Goal: Task Accomplishment & Management: Complete application form

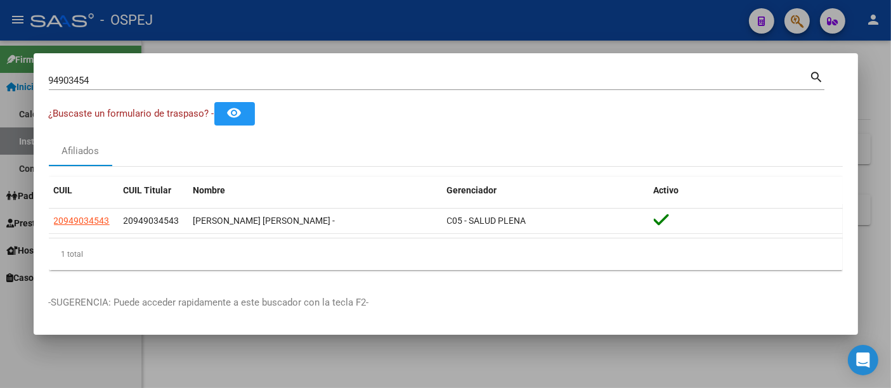
click at [233, 81] on input "94903454" at bounding box center [429, 80] width 761 height 11
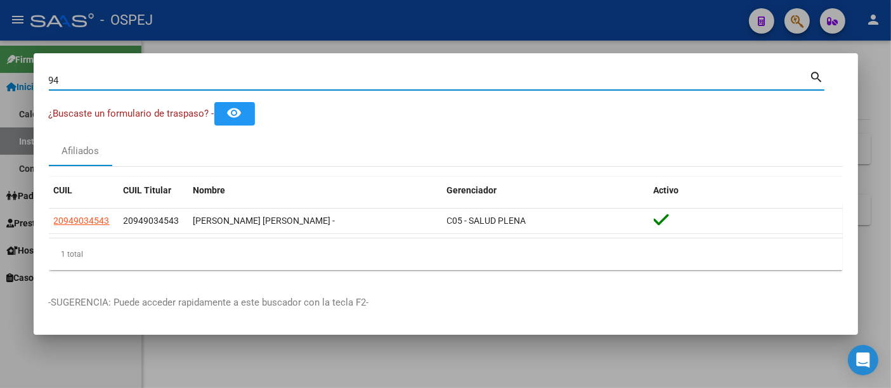
type input "9"
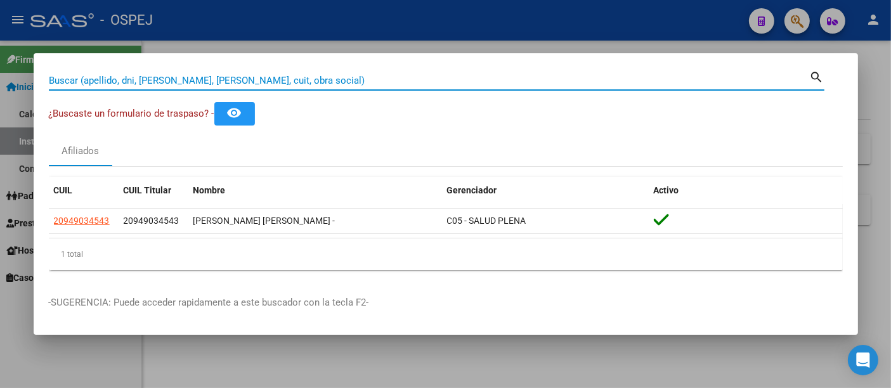
paste input "27343536769"
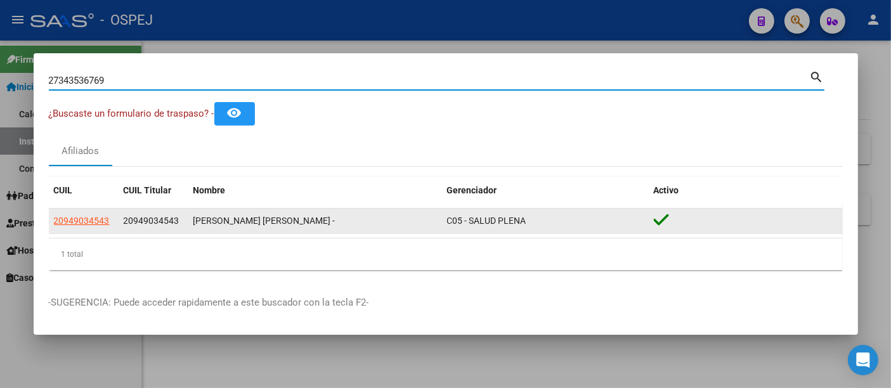
type input "27343536769"
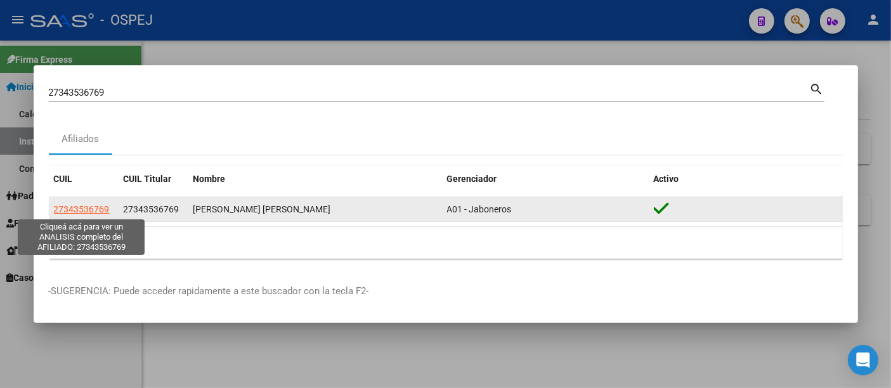
click at [79, 210] on span "27343536769" at bounding box center [82, 209] width 56 height 10
type textarea "27343536769"
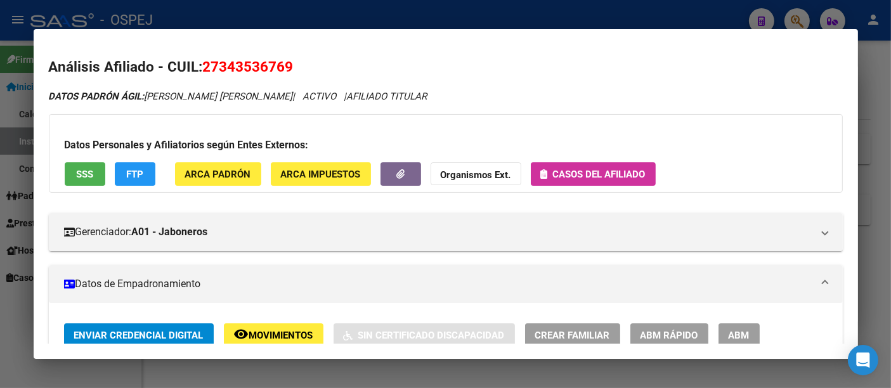
click at [596, 172] on span "Casos del afiliado" at bounding box center [599, 174] width 93 height 11
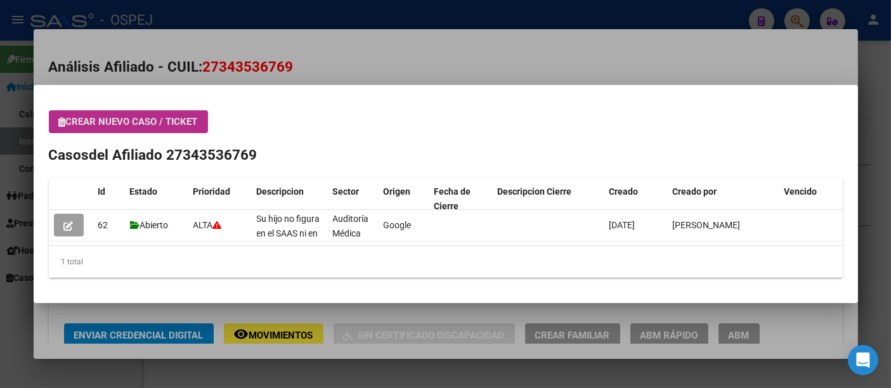
click at [581, 71] on div at bounding box center [445, 194] width 891 height 388
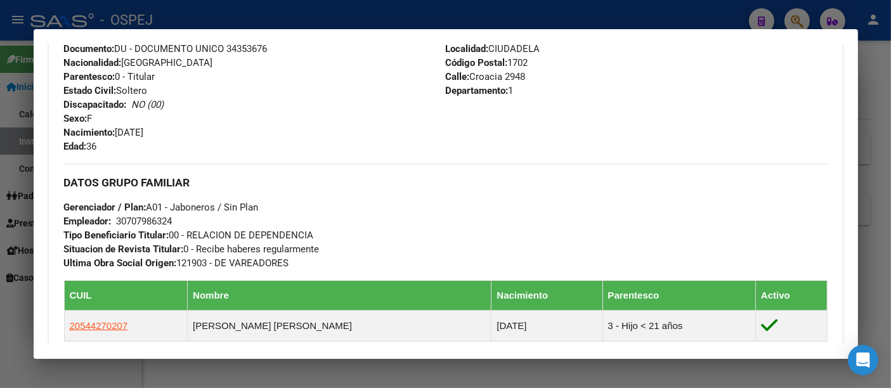
scroll to position [563, 0]
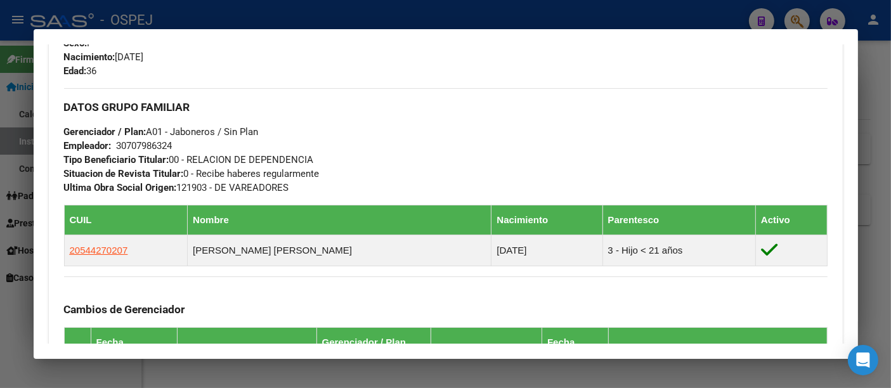
click at [401, 10] on div at bounding box center [445, 194] width 891 height 388
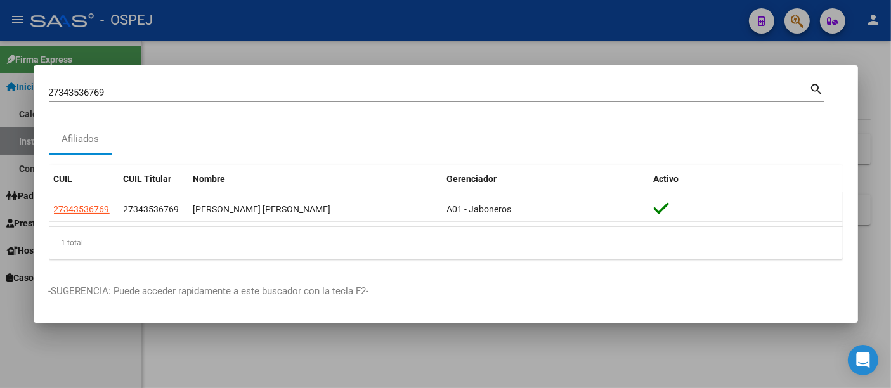
click at [271, 93] on input "27343536769" at bounding box center [429, 92] width 761 height 11
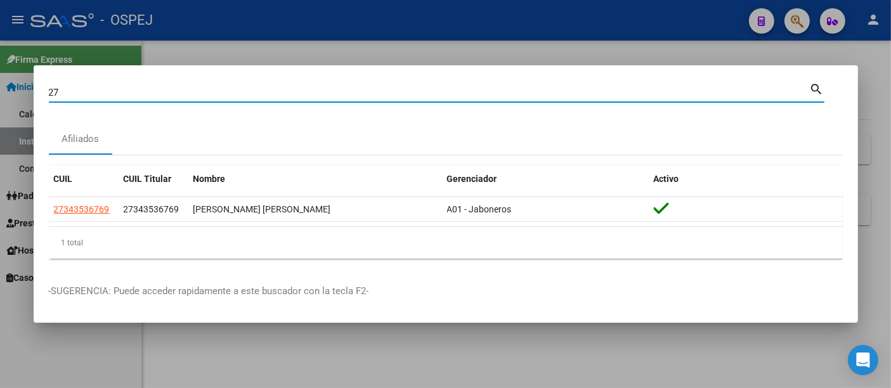
type input "2"
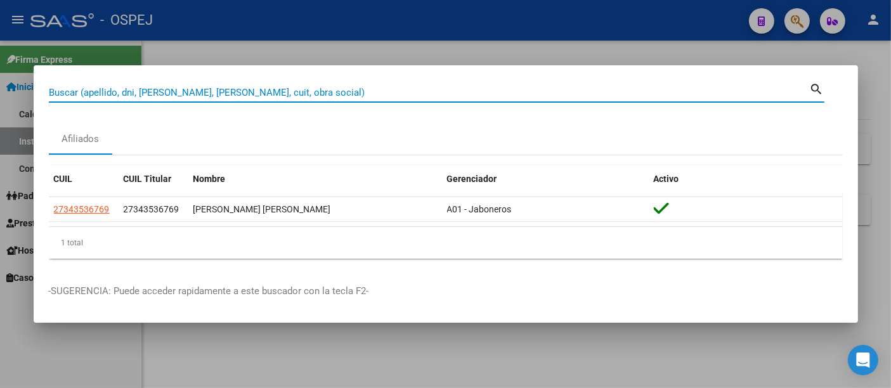
click at [212, 89] on input "Buscar (apellido, dni, [PERSON_NAME], [PERSON_NAME], cuit, obra social)" at bounding box center [429, 92] width 761 height 11
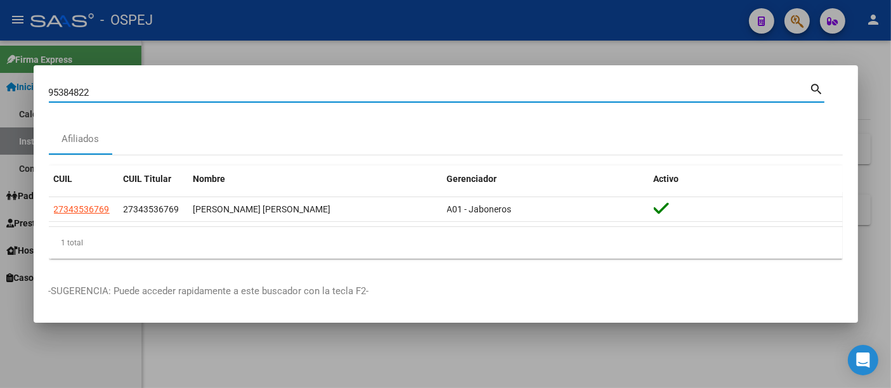
type input "95384822"
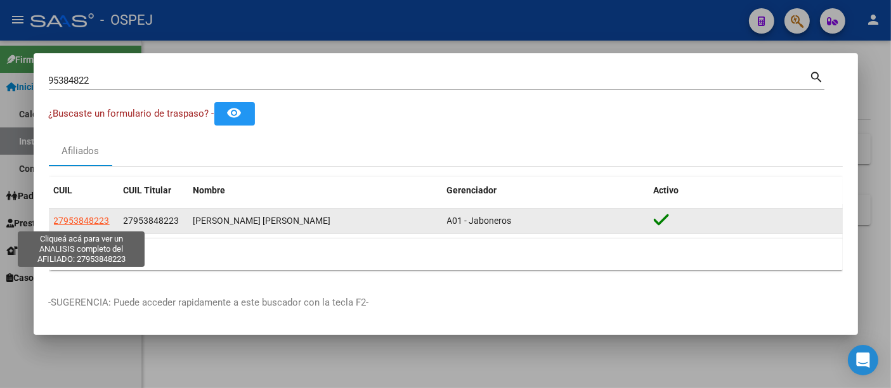
click at [77, 222] on span "27953848223" at bounding box center [82, 221] width 56 height 10
type textarea "27953848223"
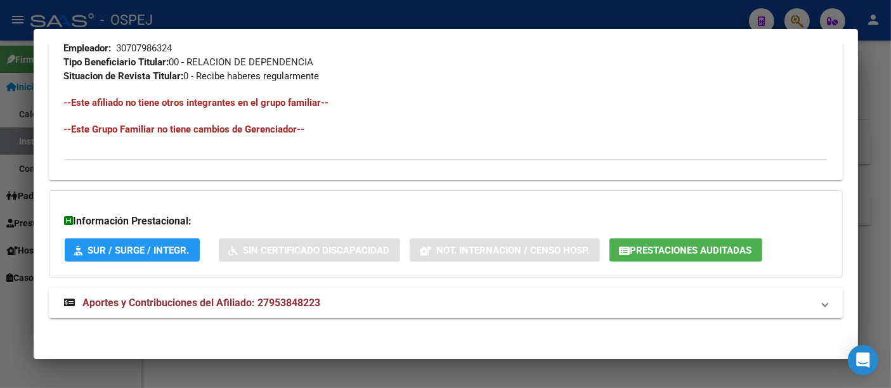
scroll to position [648, 0]
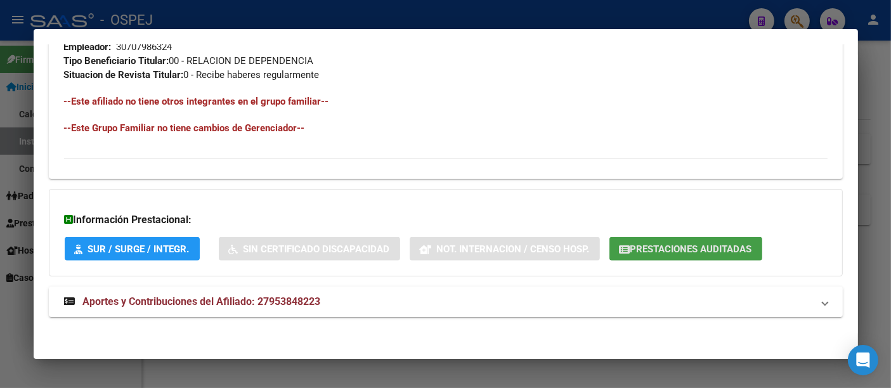
click at [686, 245] on span "Prestaciones Auditadas" at bounding box center [691, 248] width 122 height 11
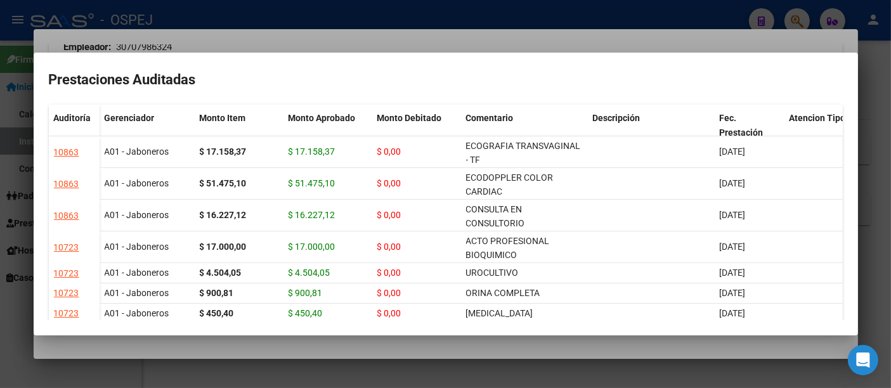
click at [492, 48] on div at bounding box center [445, 194] width 891 height 388
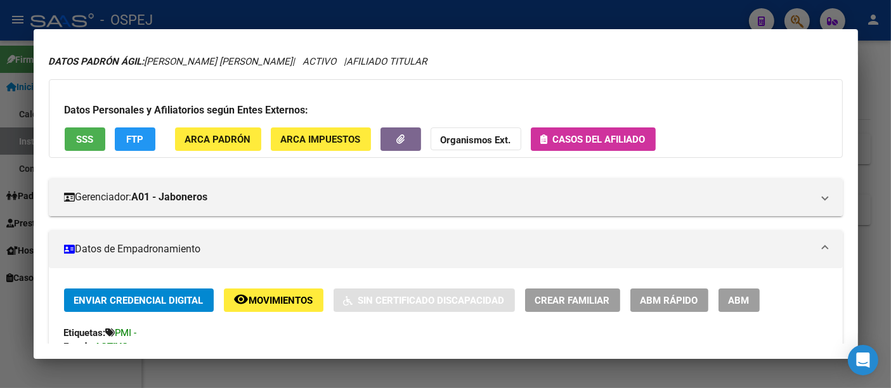
scroll to position [0, 0]
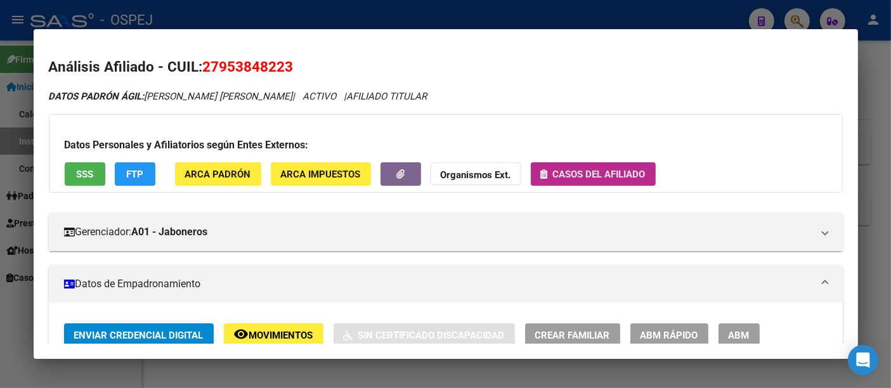
click at [607, 172] on span "Casos del afiliado" at bounding box center [599, 174] width 93 height 11
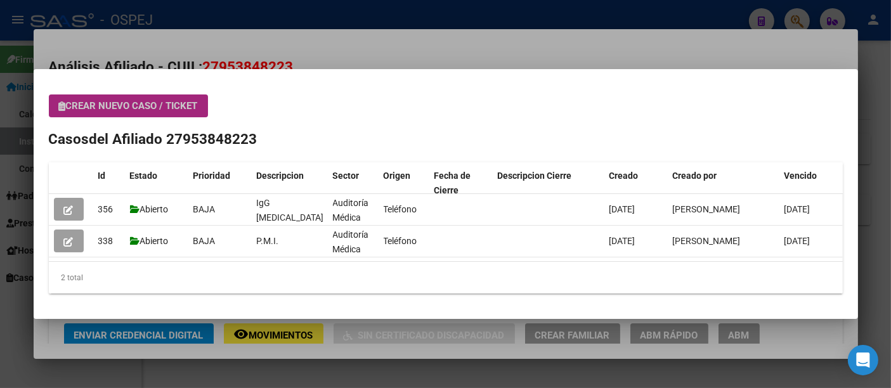
click at [160, 101] on span "Crear nuevo caso / ticket" at bounding box center [128, 105] width 139 height 11
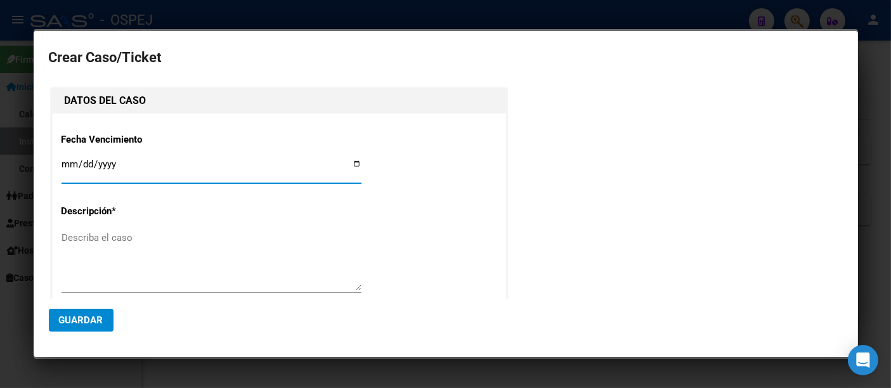
type input "[PERSON_NAME] [PERSON_NAME]"
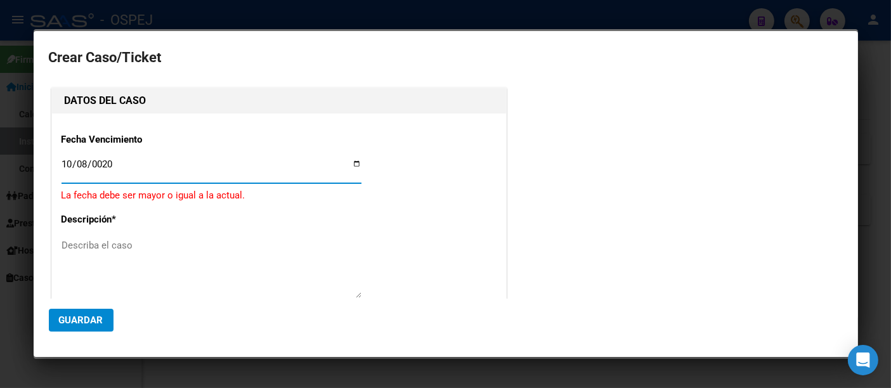
type input "0202-10-08"
type input "[DATE]"
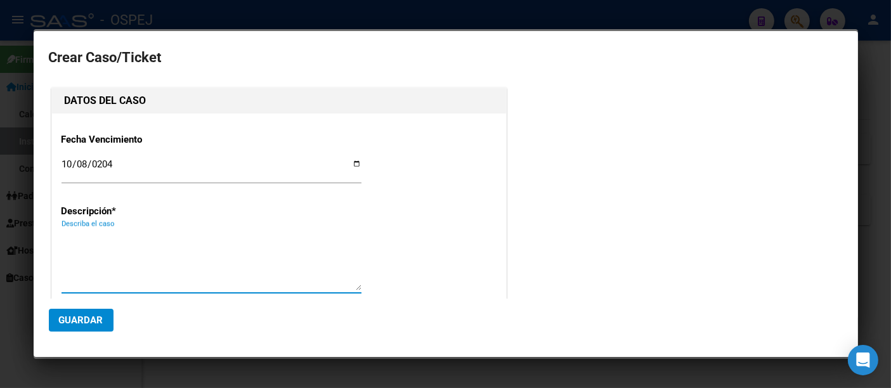
click at [136, 244] on textarea "Describa el caso" at bounding box center [212, 261] width 300 height 60
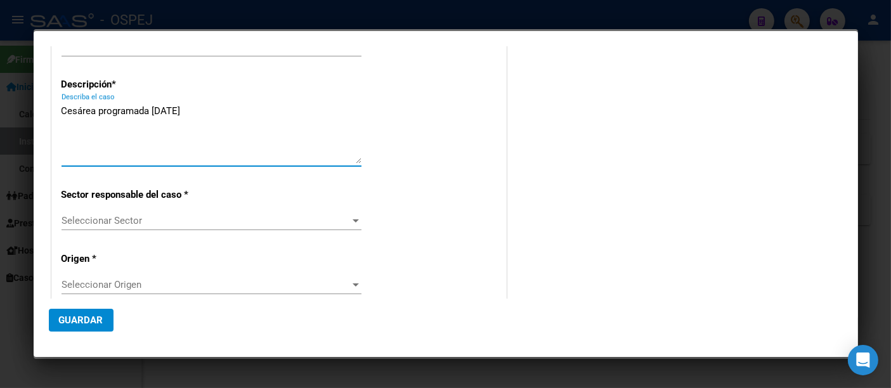
scroll to position [141, 0]
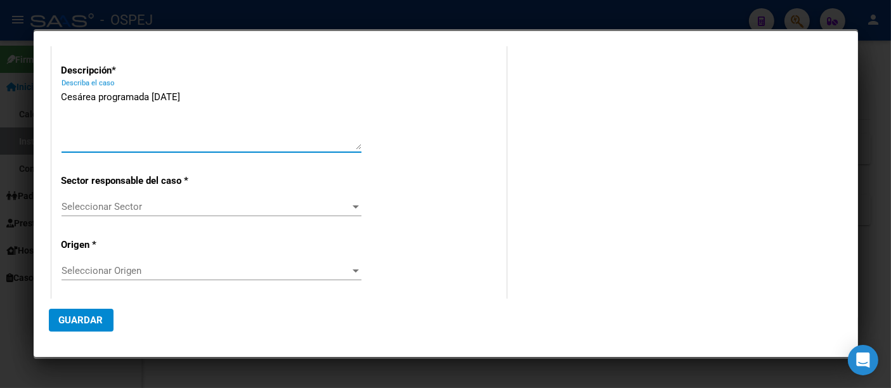
type textarea "Cesárea programada [DATE]"
click at [115, 207] on span "Seleccionar Sector" at bounding box center [206, 206] width 289 height 11
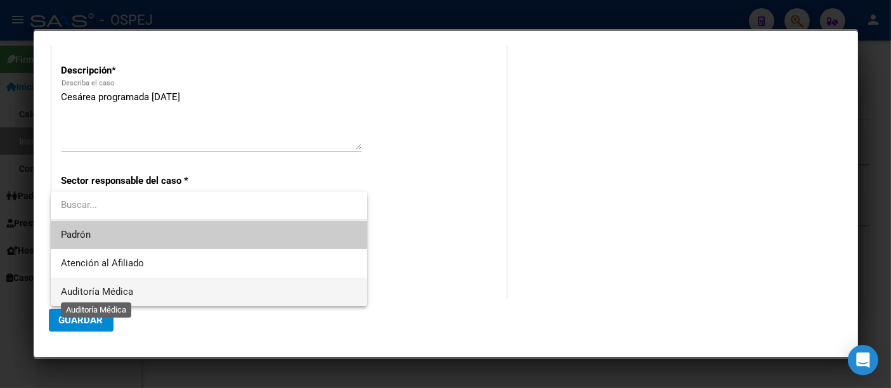
click at [88, 292] on span "Auditoría Médica" at bounding box center [97, 291] width 72 height 11
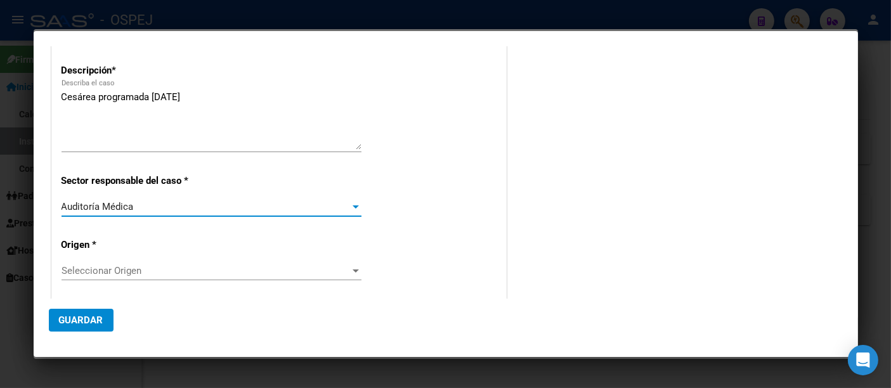
click at [89, 260] on div "Fecha Vencimiento [DATE] Ingresar fecha Descripción * Cesárea programada [DATE]…" at bounding box center [279, 268] width 435 height 573
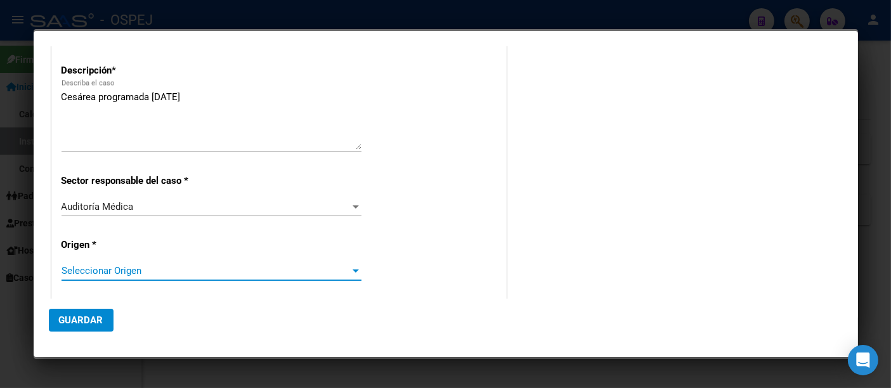
click at [87, 267] on span "Seleccionar Origen" at bounding box center [206, 270] width 289 height 11
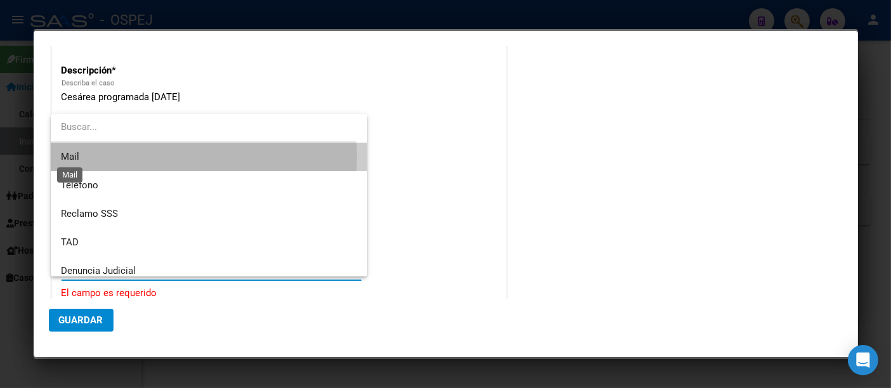
click at [77, 155] on span "Mail" at bounding box center [70, 156] width 18 height 11
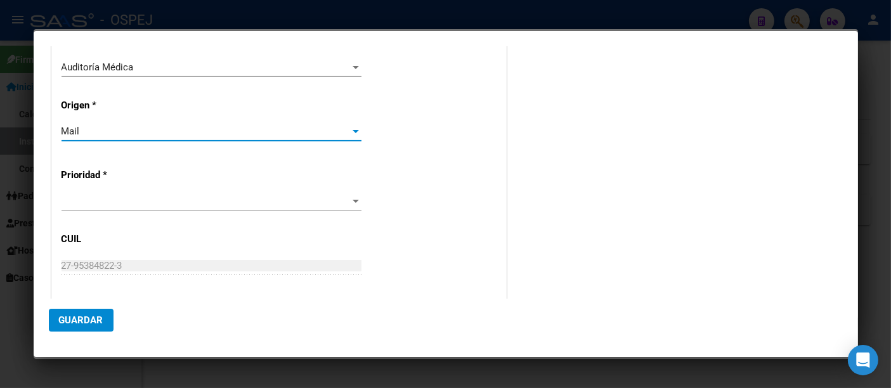
scroll to position [282, 0]
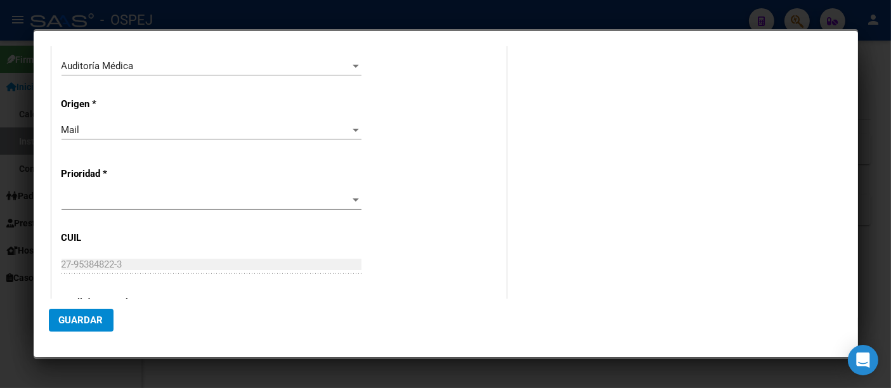
click at [74, 191] on div at bounding box center [212, 200] width 300 height 19
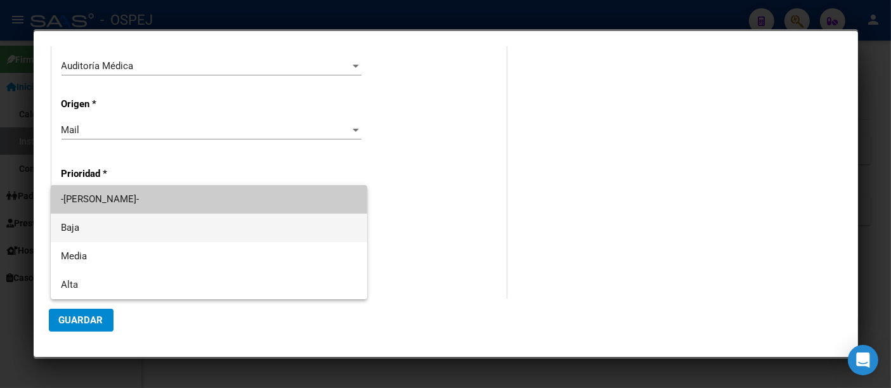
click at [70, 224] on span "Baja" at bounding box center [209, 228] width 296 height 29
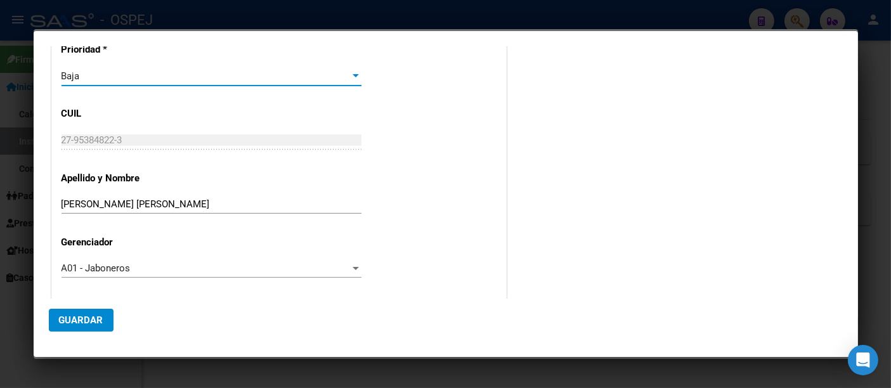
scroll to position [408, 0]
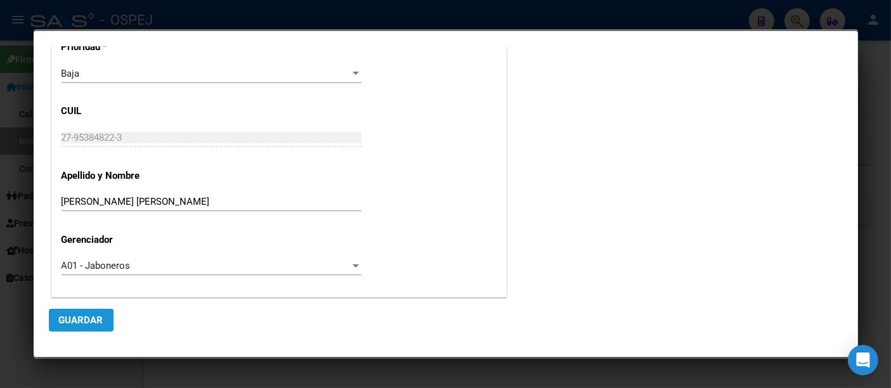
click at [74, 326] on button "Guardar" at bounding box center [81, 320] width 65 height 23
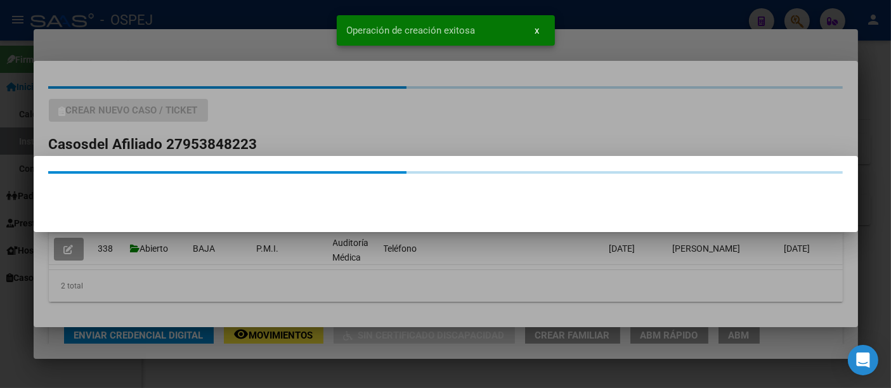
scroll to position [0, 0]
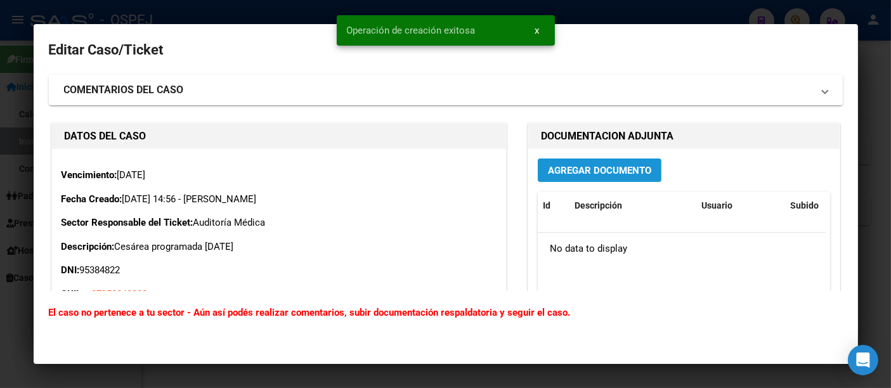
click at [610, 169] on span "Agregar Documento" at bounding box center [599, 170] width 103 height 11
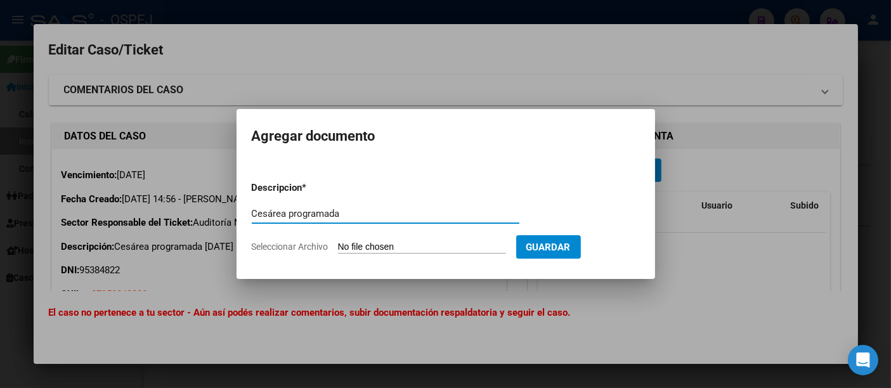
type input "Cesárea programada"
click at [370, 249] on input "Seleccionar Archivo" at bounding box center [422, 248] width 168 height 12
type input "C:\fakepath\Cesárea progr..pdf"
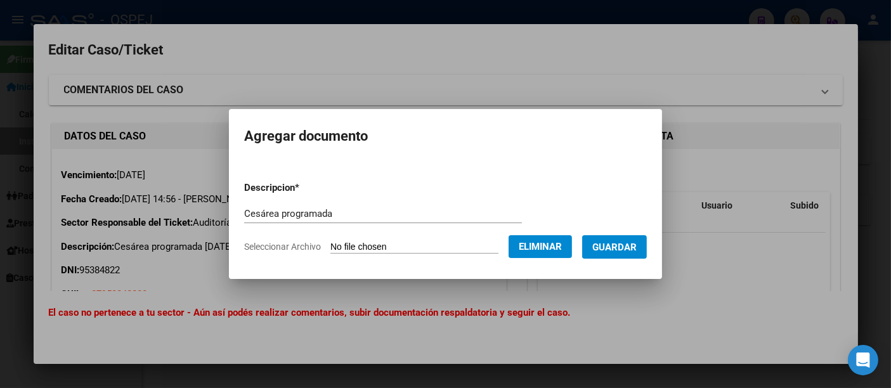
click at [375, 208] on input "Cesárea programada" at bounding box center [383, 213] width 278 height 11
type input "Cesárea programada [DATE]"
click at [616, 250] on span "Guardar" at bounding box center [614, 247] width 44 height 11
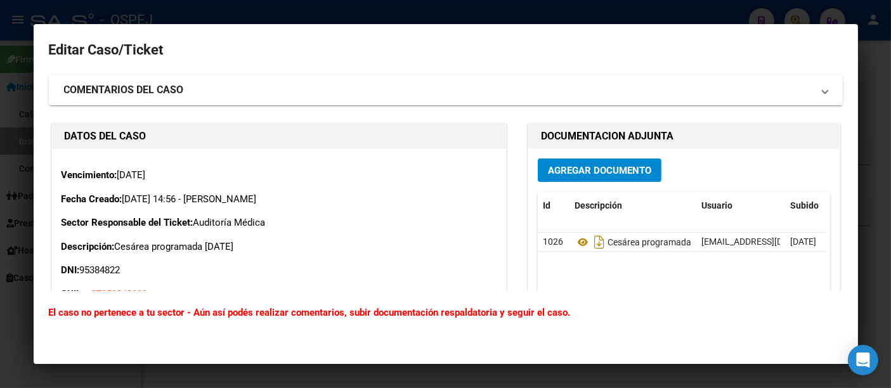
click at [382, 15] on div at bounding box center [445, 194] width 891 height 388
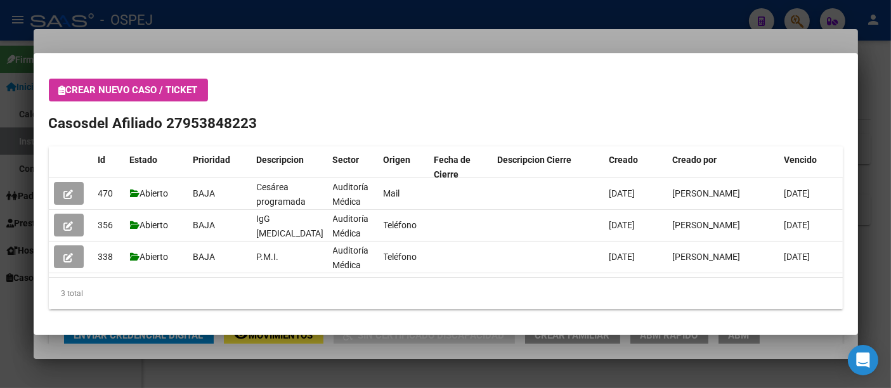
click at [361, 39] on div at bounding box center [445, 194] width 891 height 388
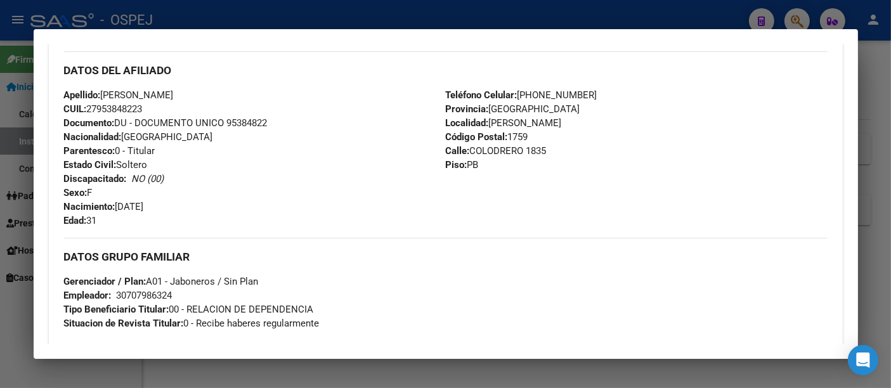
scroll to position [422, 0]
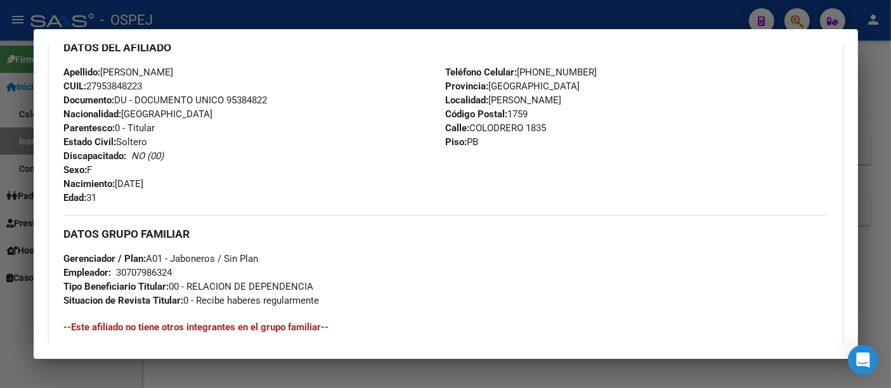
click at [289, 13] on div at bounding box center [445, 194] width 891 height 388
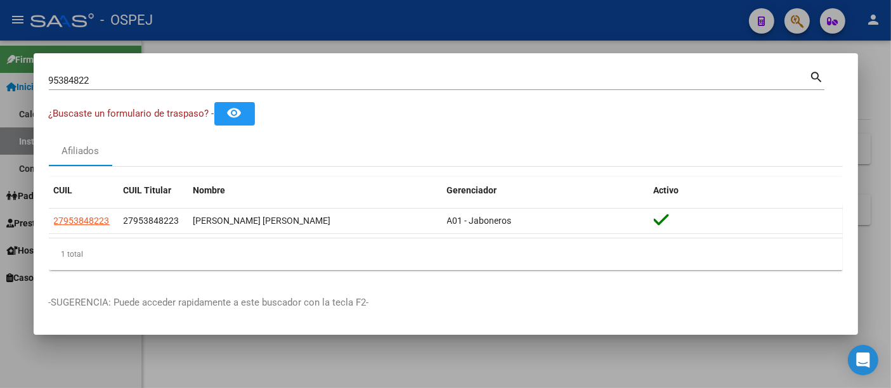
click at [145, 84] on input "95384822" at bounding box center [429, 80] width 761 height 11
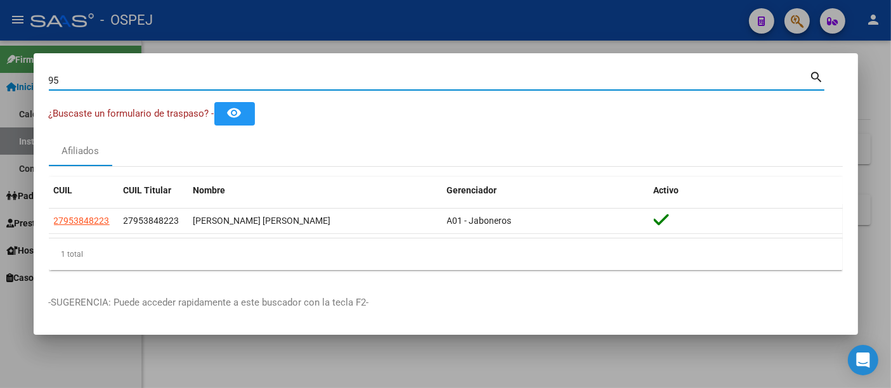
type input "9"
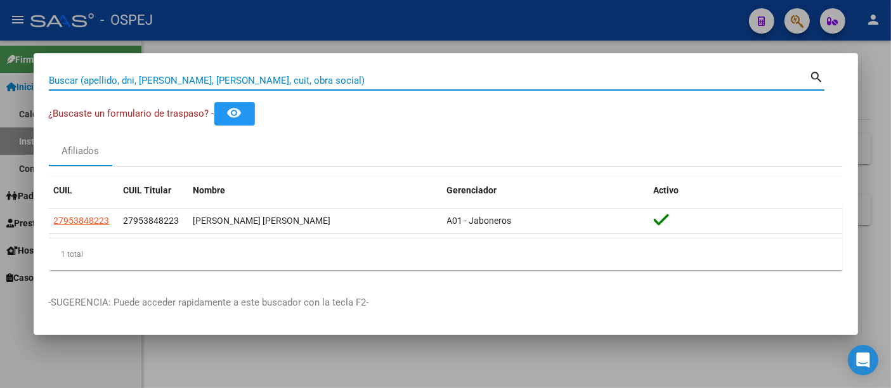
paste input "94903454"
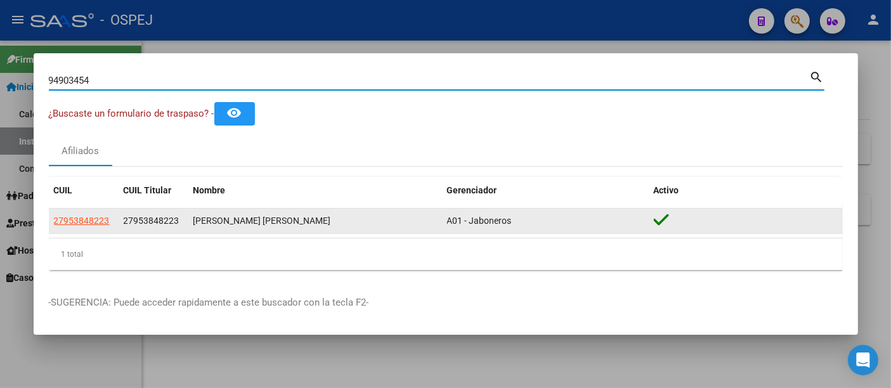
type input "94903454"
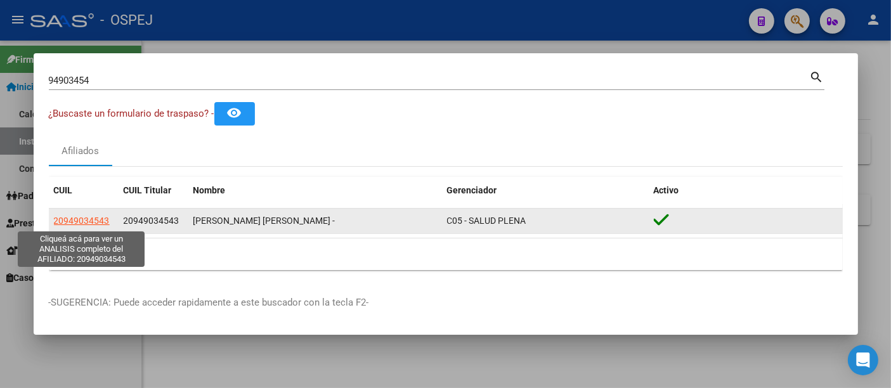
click at [79, 221] on span "20949034543" at bounding box center [82, 221] width 56 height 10
type textarea "20949034543"
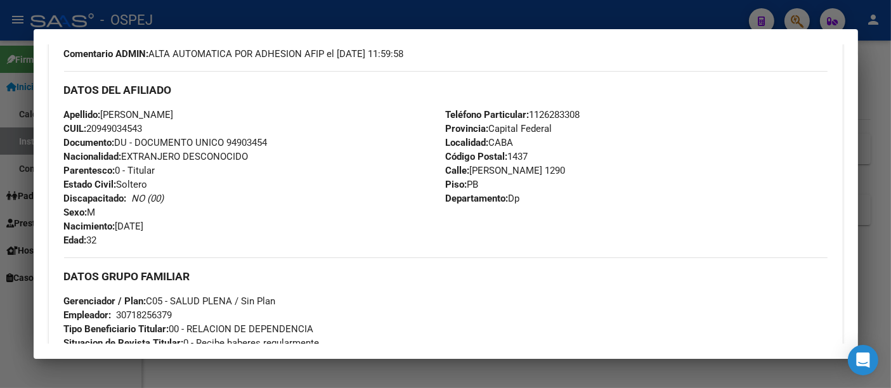
scroll to position [563, 0]
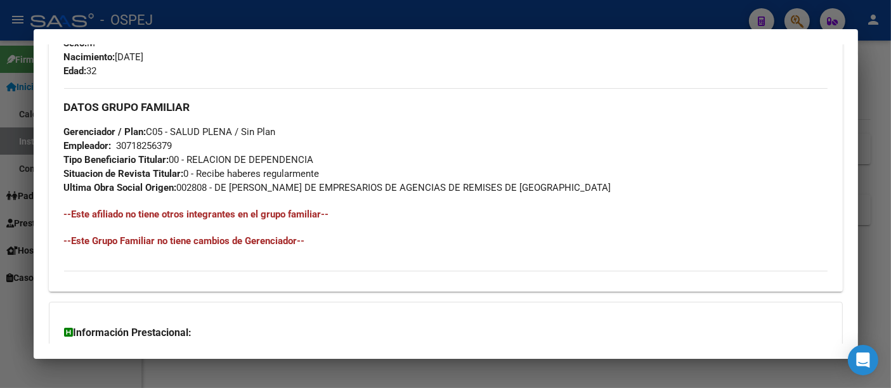
click at [142, 142] on div "30718256379" at bounding box center [145, 146] width 56 height 14
click at [388, 11] on div at bounding box center [445, 194] width 891 height 388
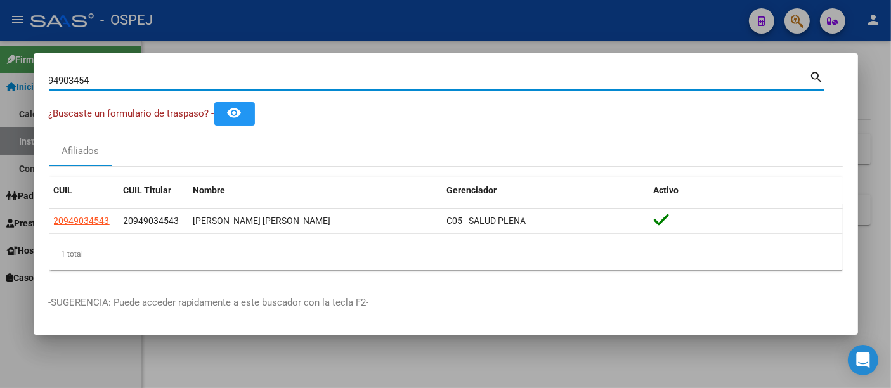
click at [286, 81] on input "94903454" at bounding box center [429, 80] width 761 height 11
type input "9"
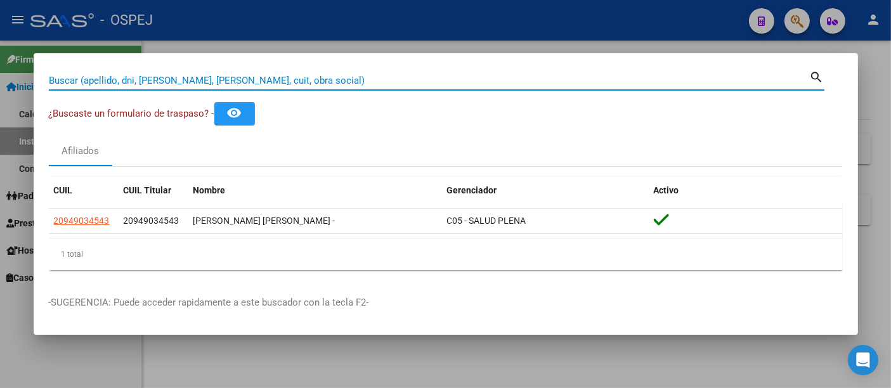
paste input "20-94903454-3"
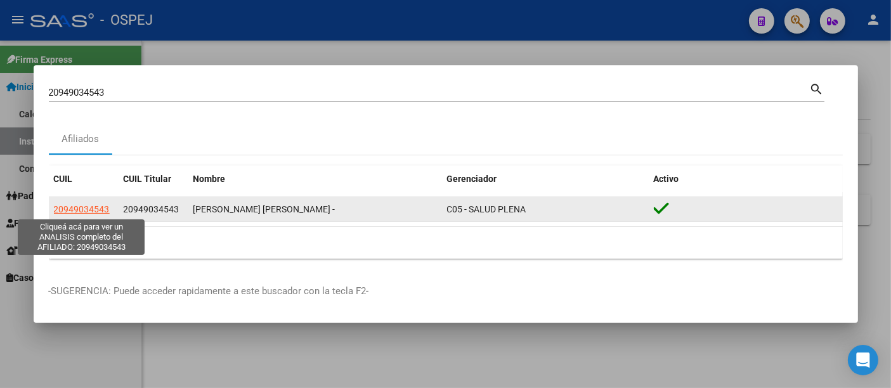
click at [74, 208] on span "20949034543" at bounding box center [82, 209] width 56 height 10
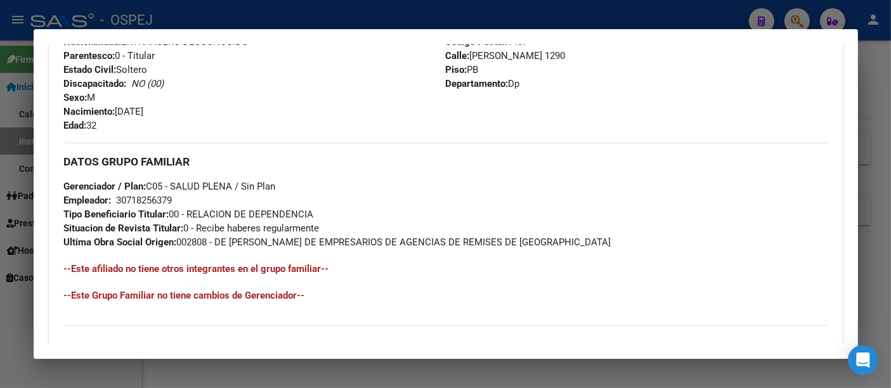
scroll to position [675, 0]
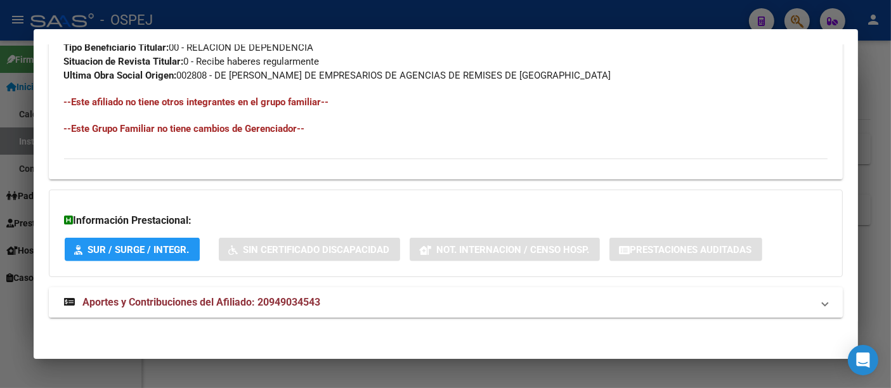
click at [297, 300] on span "Aportes y Contribuciones del Afiliado: 20949034543" at bounding box center [202, 302] width 238 height 12
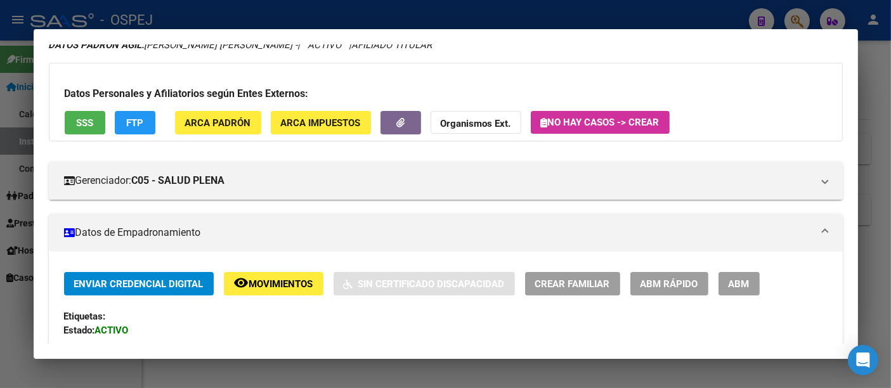
scroll to position [0, 0]
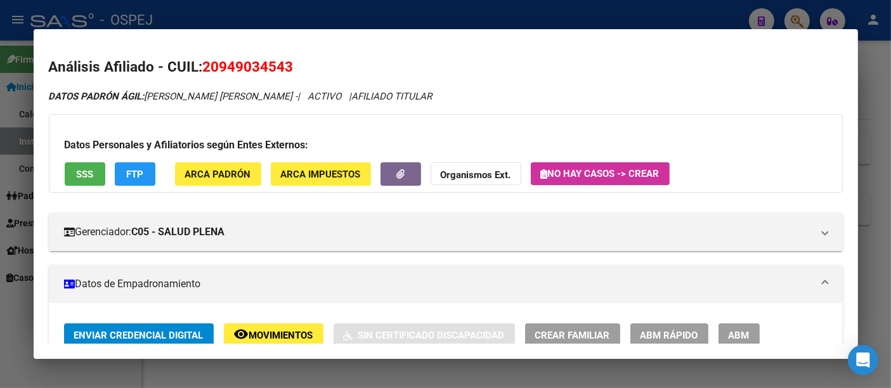
click at [323, 20] on div at bounding box center [445, 194] width 891 height 388
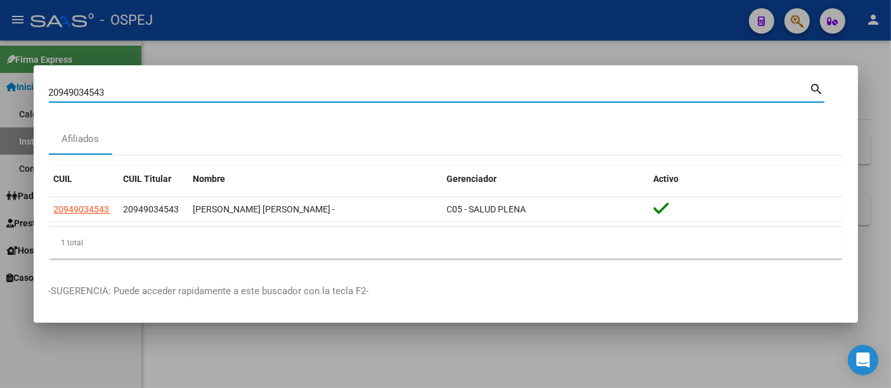
click at [186, 90] on input "20949034543" at bounding box center [429, 92] width 761 height 11
type input "2"
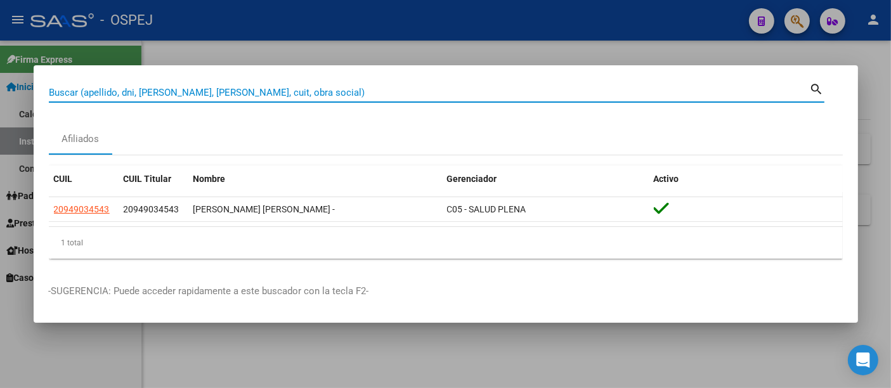
paste input "20530609430"
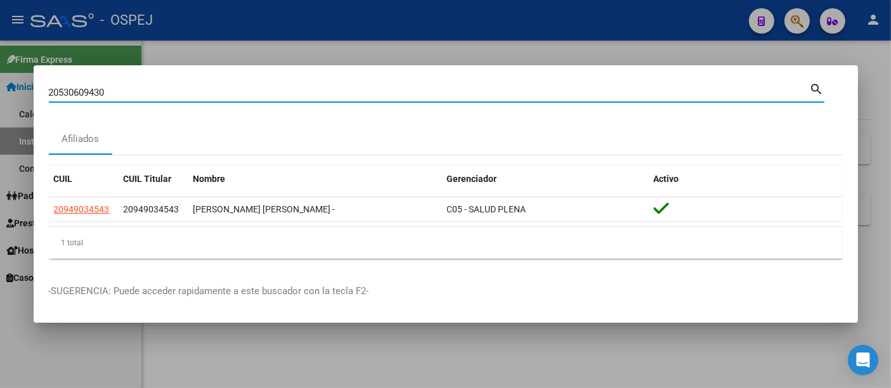
type input "20530609430"
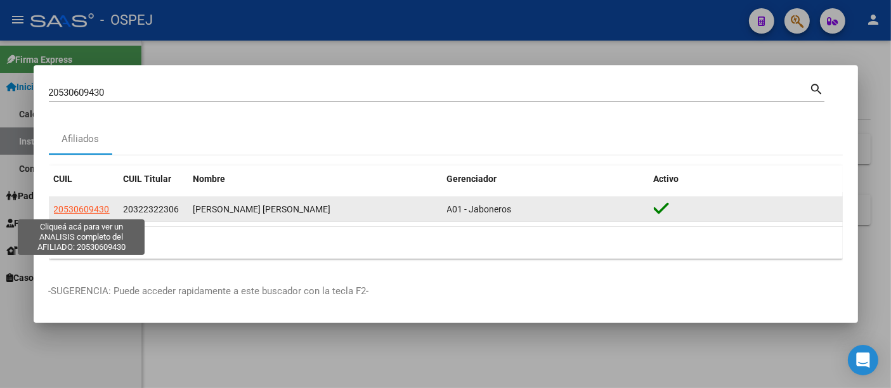
click at [88, 211] on span "20530609430" at bounding box center [82, 209] width 56 height 10
type textarea "20530609430"
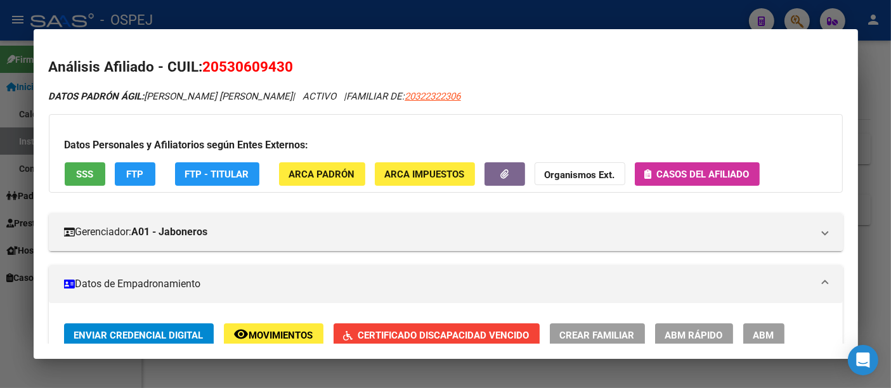
click at [703, 173] on span "Casos del afiliado" at bounding box center [703, 174] width 93 height 11
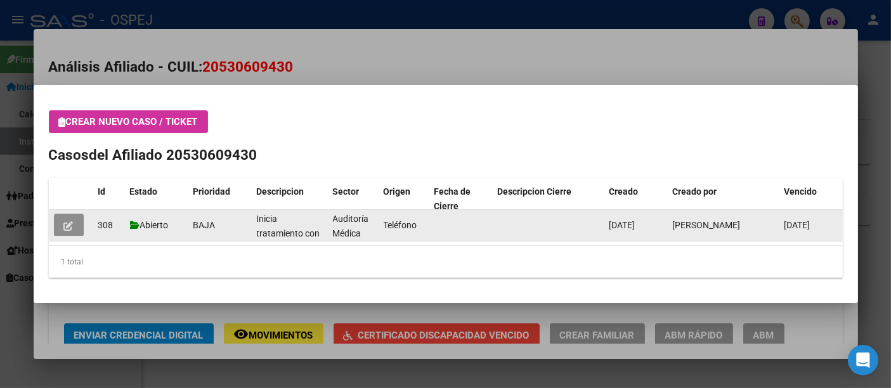
click at [66, 226] on icon "button" at bounding box center [69, 226] width 10 height 10
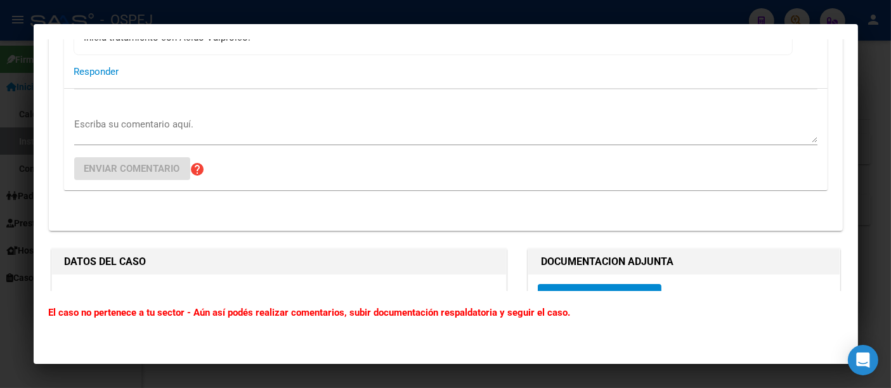
scroll to position [211, 0]
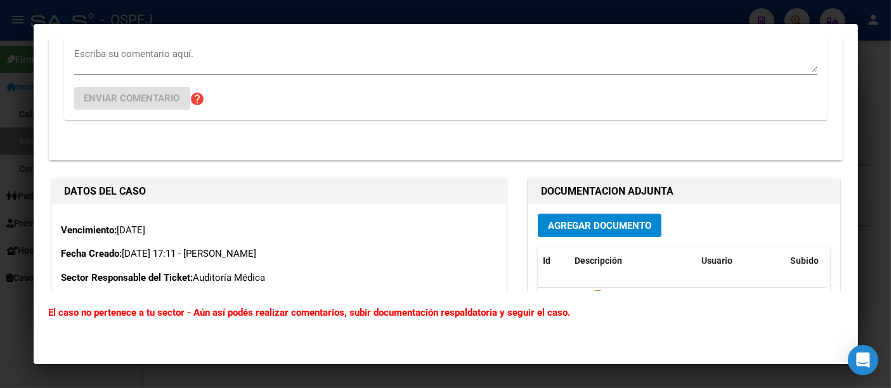
click at [469, 13] on div at bounding box center [445, 194] width 891 height 388
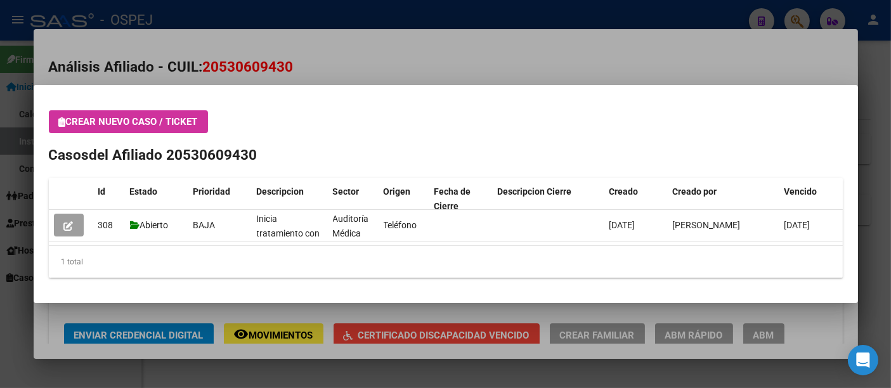
click at [397, 55] on div at bounding box center [445, 194] width 891 height 388
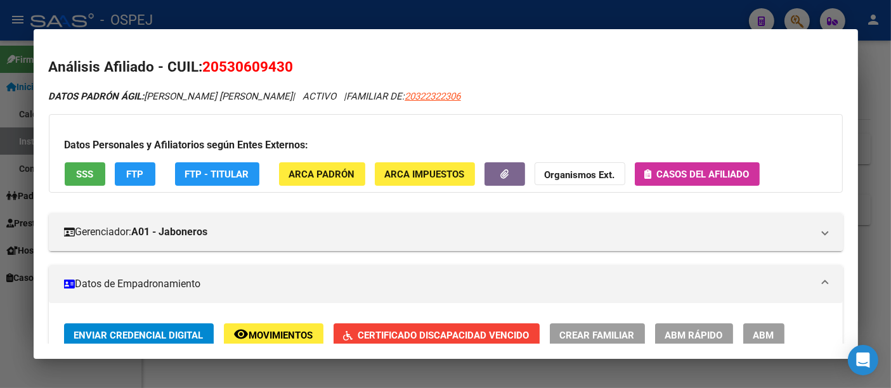
click at [476, 14] on div at bounding box center [445, 194] width 891 height 388
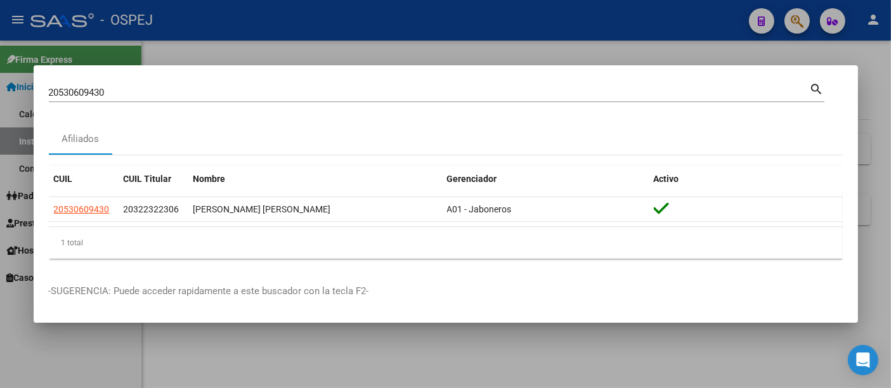
click at [137, 93] on input "20530609430" at bounding box center [429, 92] width 761 height 11
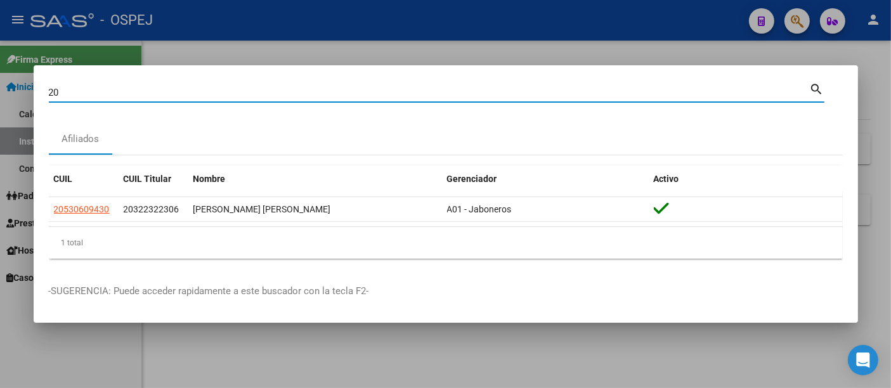
type input "2"
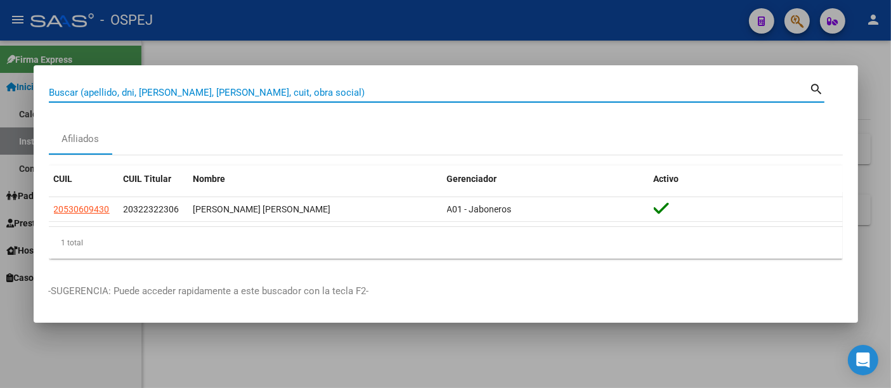
paste input "23-32159177-9"
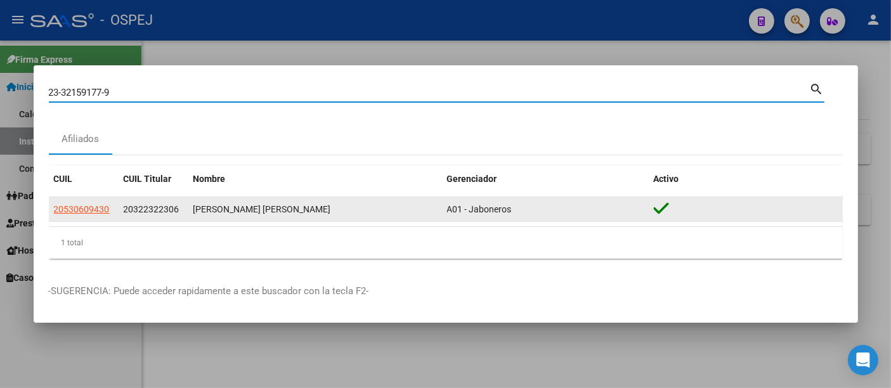
type input "23321591779"
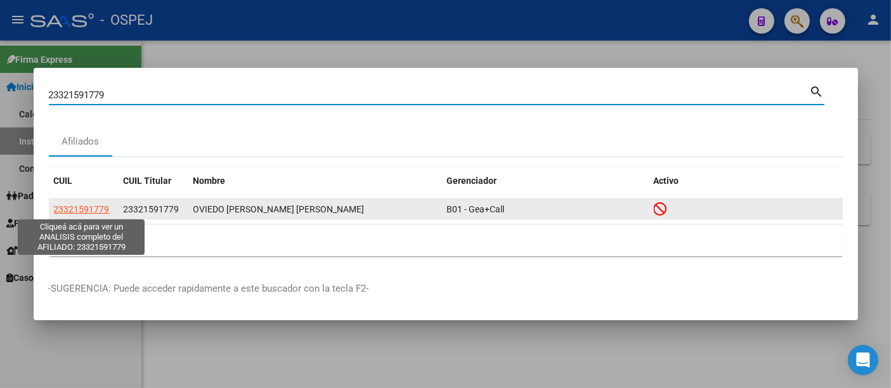
click at [79, 207] on span "23321591779" at bounding box center [82, 209] width 56 height 10
type textarea "23321591779"
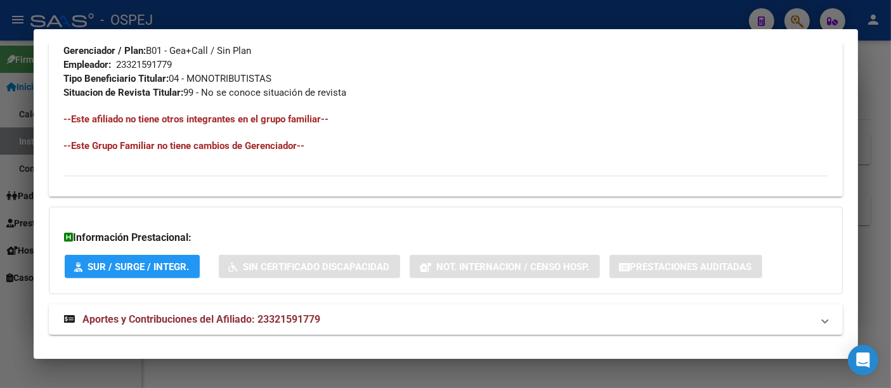
scroll to position [690, 0]
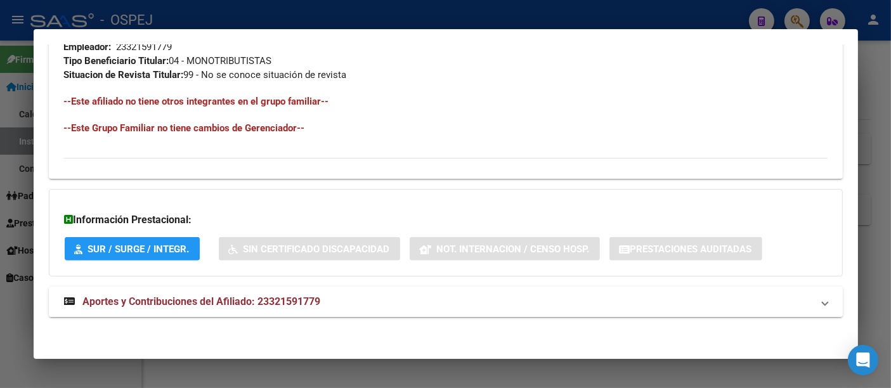
click at [301, 296] on span "Aportes y Contribuciones del Afiliado: 23321591779" at bounding box center [202, 301] width 238 height 12
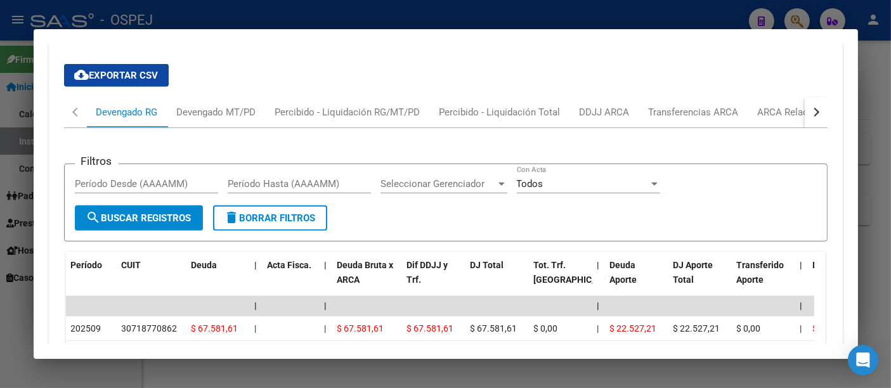
scroll to position [905, 0]
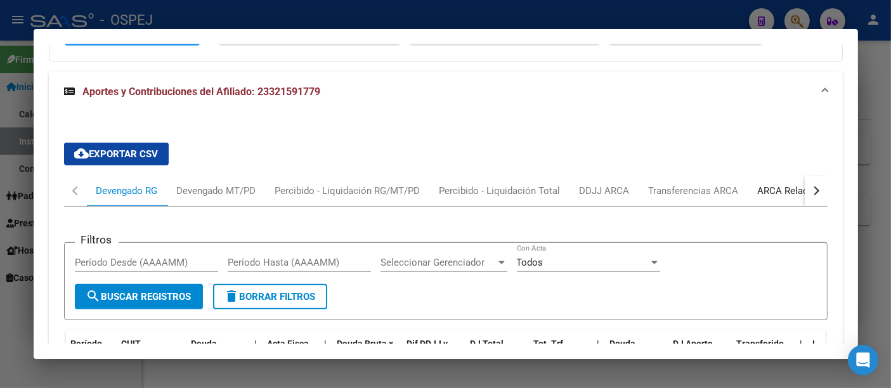
click at [778, 187] on div "ARCA Relaciones Laborales" at bounding box center [817, 191] width 119 height 14
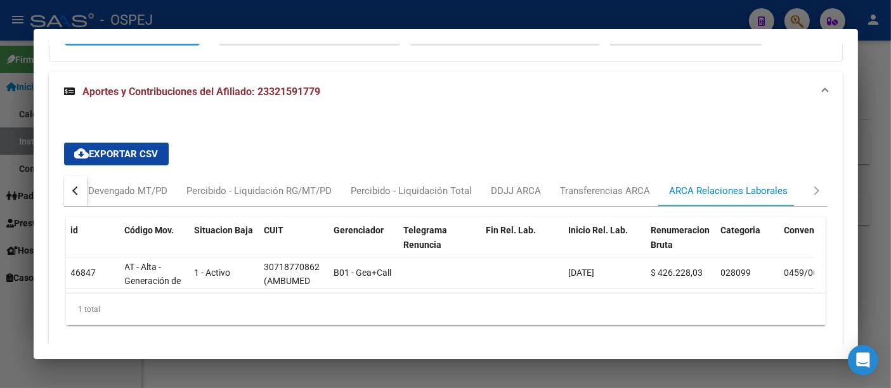
click at [373, 15] on div at bounding box center [445, 194] width 891 height 388
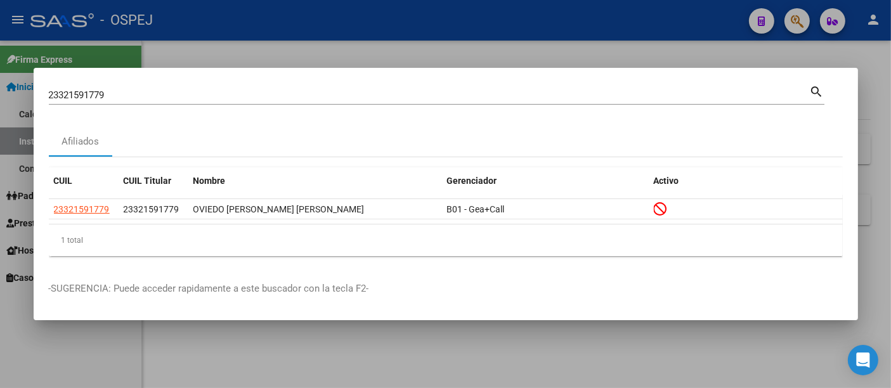
click at [302, 91] on input "23321591779" at bounding box center [429, 94] width 761 height 11
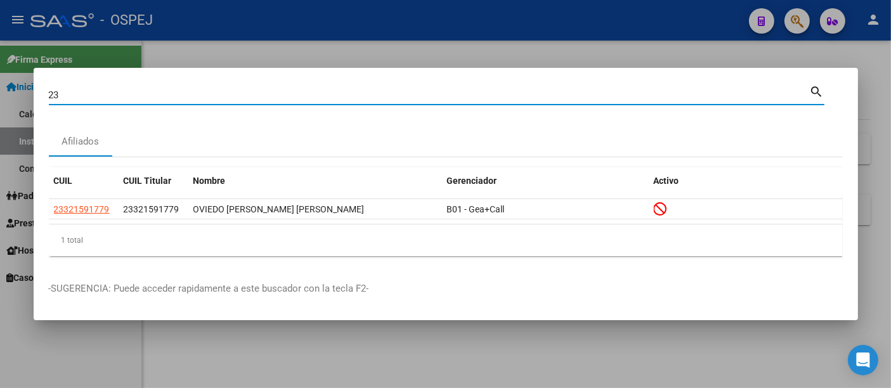
type input "2"
paste input "20_14483695_3"
type input "2014483695"
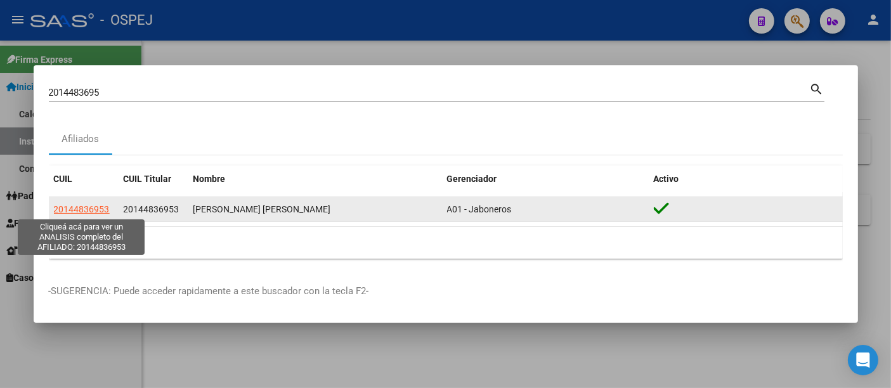
click at [88, 207] on span "20144836953" at bounding box center [82, 209] width 56 height 10
type textarea "20144836953"
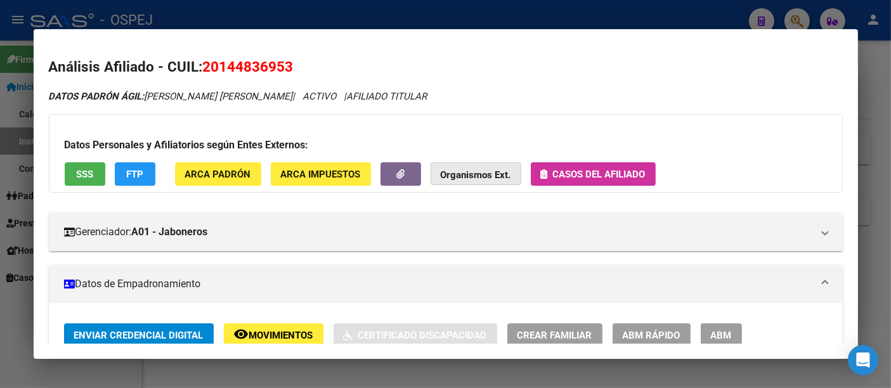
click at [493, 174] on strong "Organismos Ext." at bounding box center [476, 174] width 70 height 11
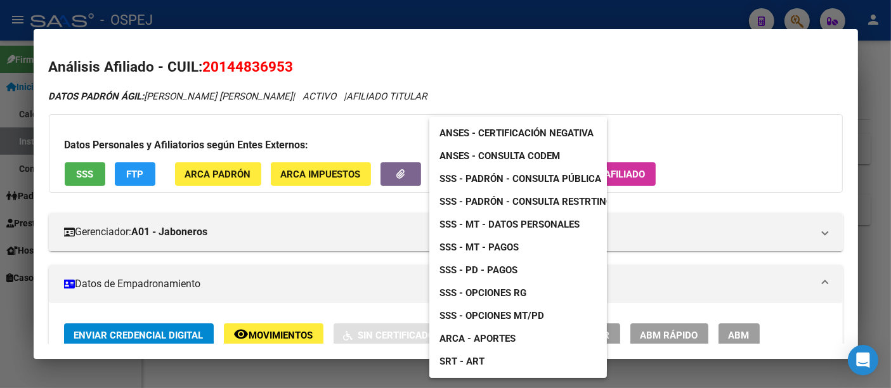
click at [495, 151] on span "ANSES - Consulta CODEM" at bounding box center [499, 155] width 120 height 11
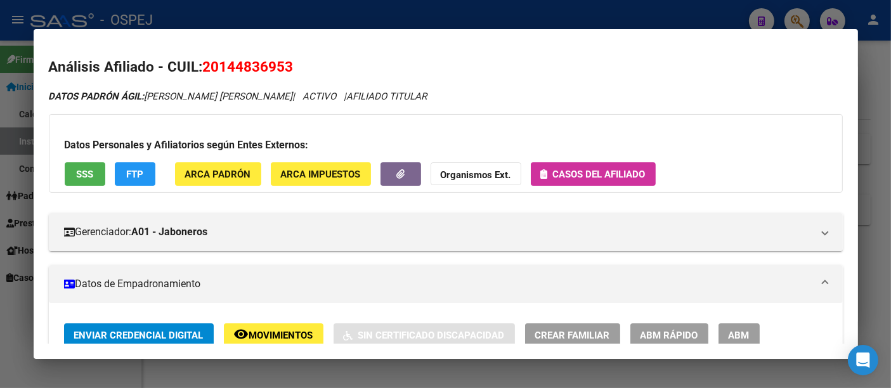
click at [389, 21] on div at bounding box center [445, 194] width 891 height 388
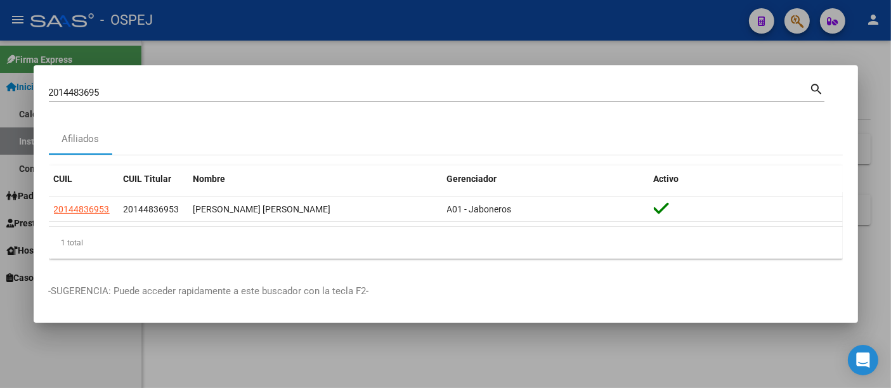
click at [244, 103] on div "2014483695 Buscar (apellido, dni, cuil, [PERSON_NAME], cuit, obra social) search" at bounding box center [437, 98] width 776 height 34
click at [244, 91] on input "2014483695" at bounding box center [429, 92] width 761 height 11
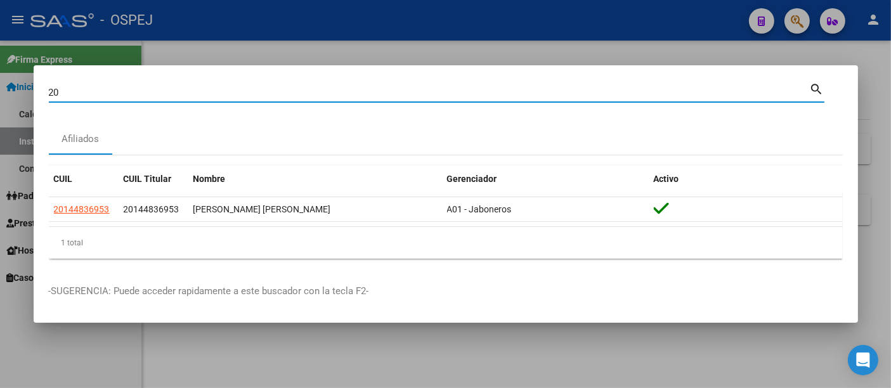
type input "2"
type input "31229233"
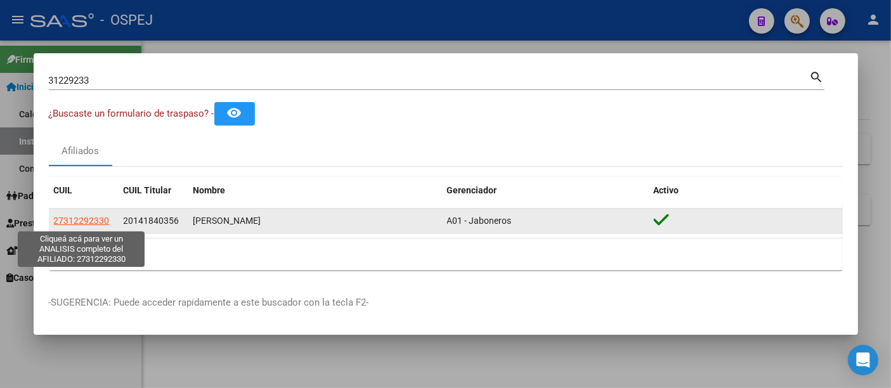
click at [94, 220] on span "27312292330" at bounding box center [82, 221] width 56 height 10
type textarea "27312292330"
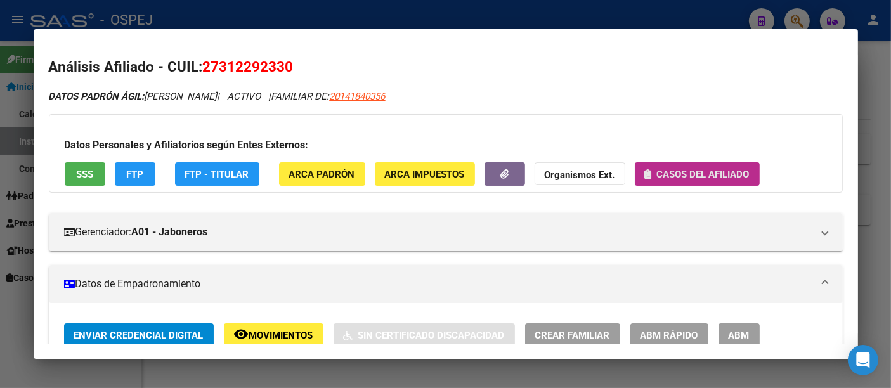
click at [680, 177] on span "Casos del afiliado" at bounding box center [703, 174] width 93 height 11
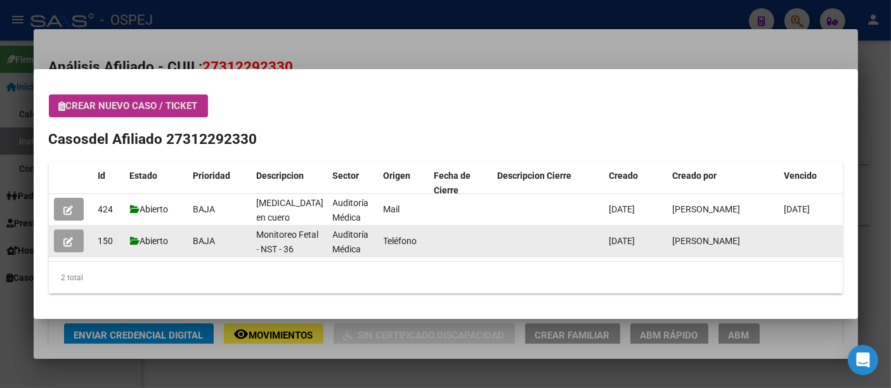
click at [65, 237] on icon "button" at bounding box center [69, 242] width 10 height 10
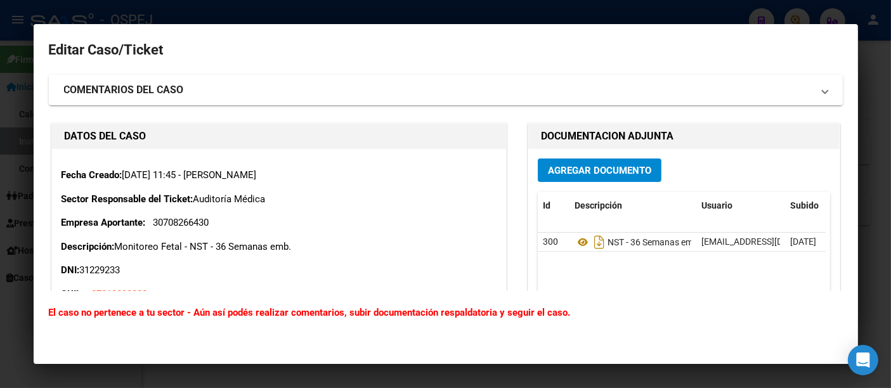
click at [360, 18] on div at bounding box center [445, 194] width 891 height 388
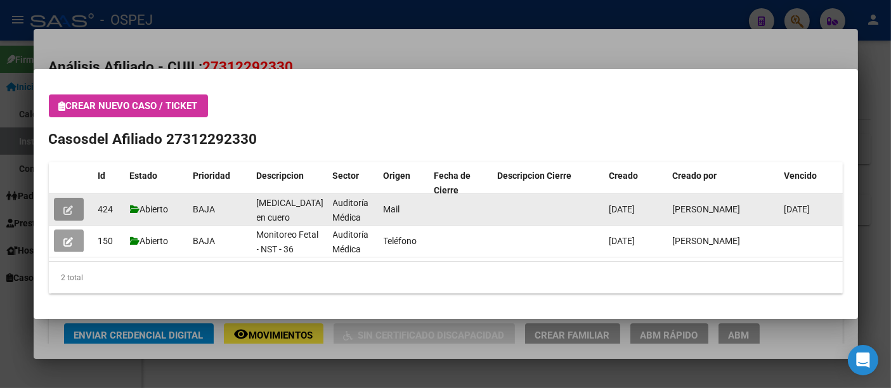
click at [65, 203] on button "button" at bounding box center [69, 209] width 30 height 23
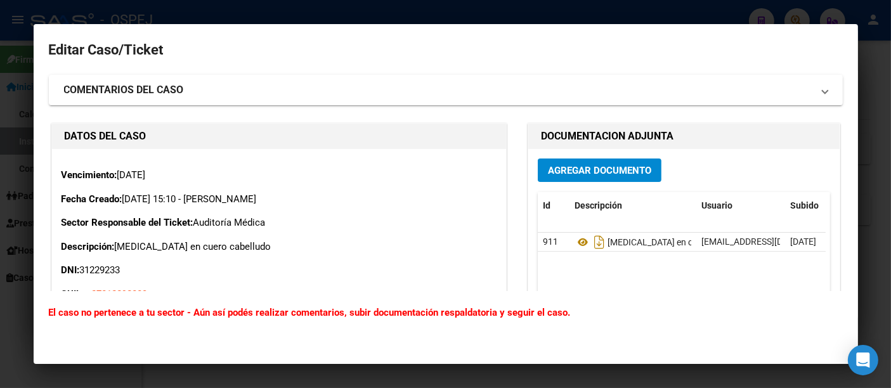
click at [401, 11] on div at bounding box center [445, 194] width 891 height 388
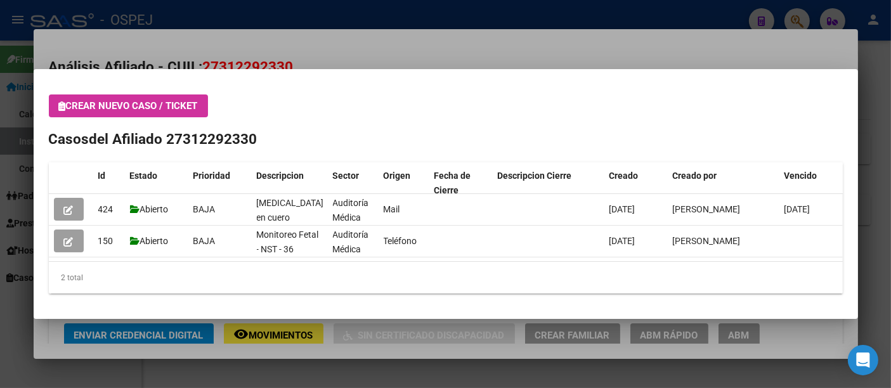
click at [367, 53] on div at bounding box center [445, 194] width 891 height 388
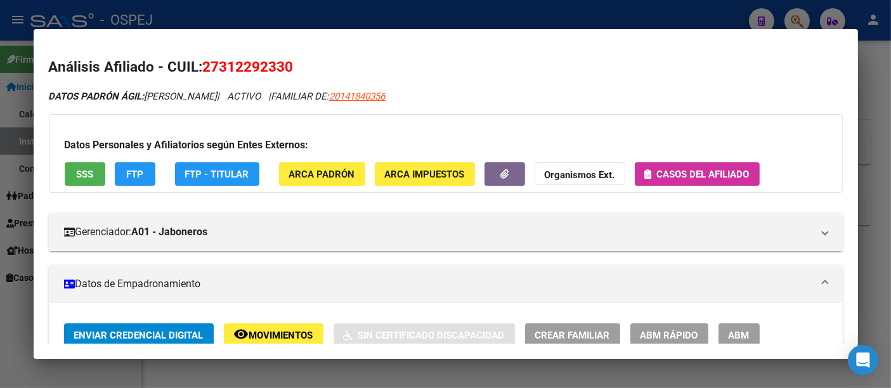
click at [322, 15] on div at bounding box center [445, 194] width 891 height 388
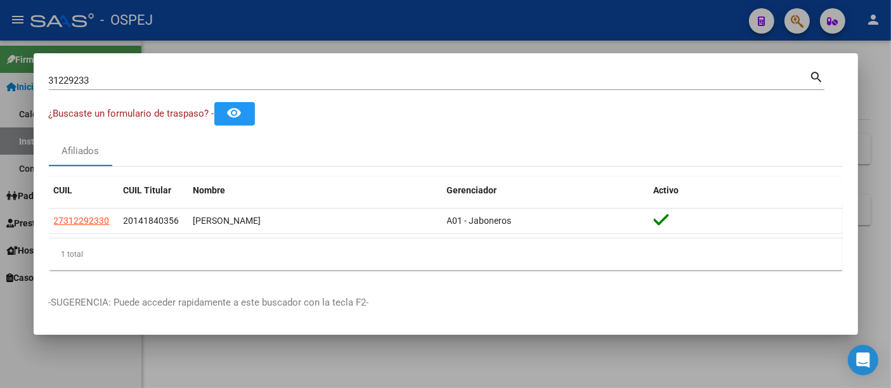
click at [252, 77] on input "31229233" at bounding box center [429, 80] width 761 height 11
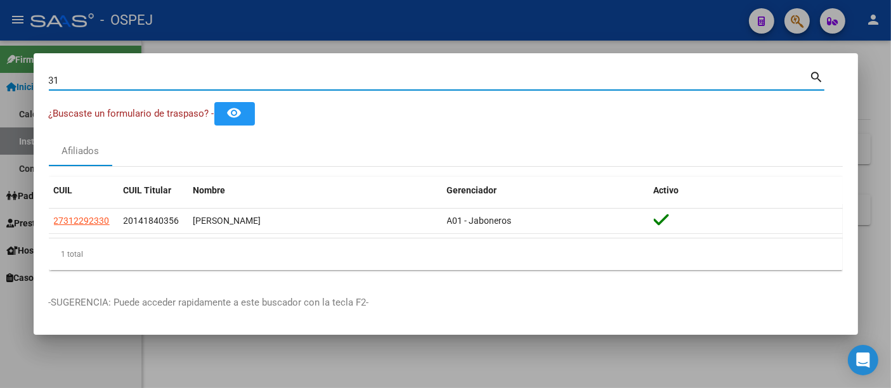
type input "3"
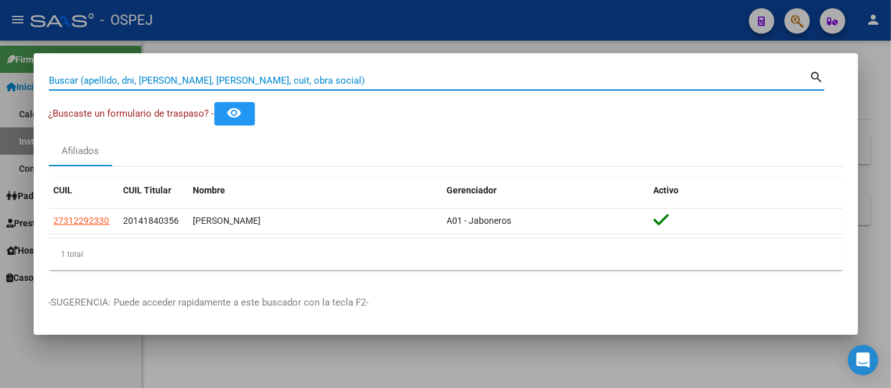
paste input "20255530926"
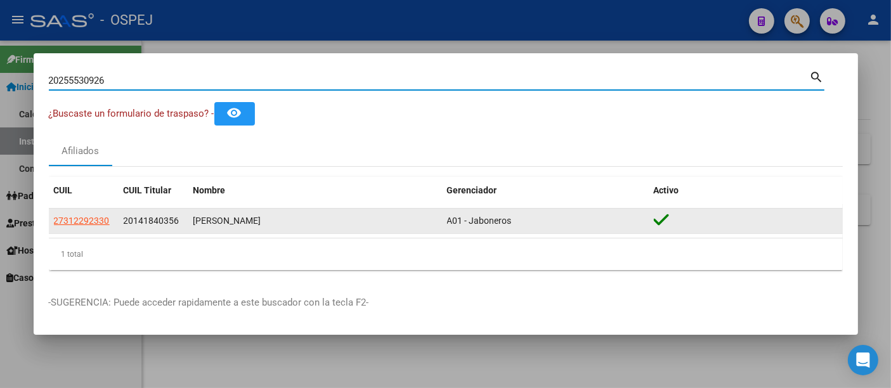
type input "20255530926"
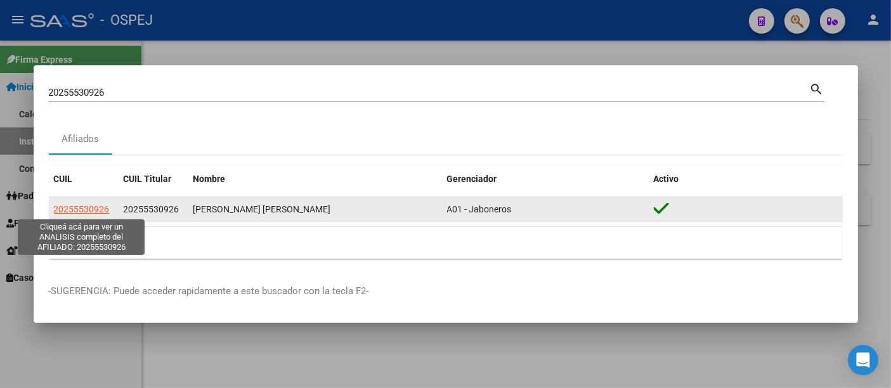
click at [70, 206] on span "20255530926" at bounding box center [82, 209] width 56 height 10
type textarea "20255530926"
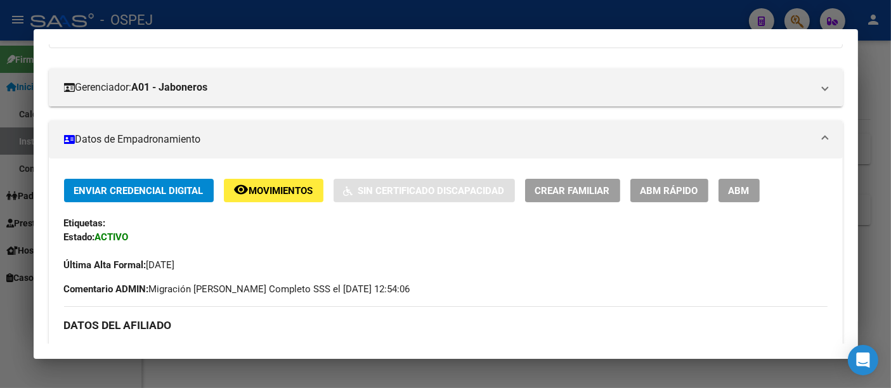
scroll to position [141, 0]
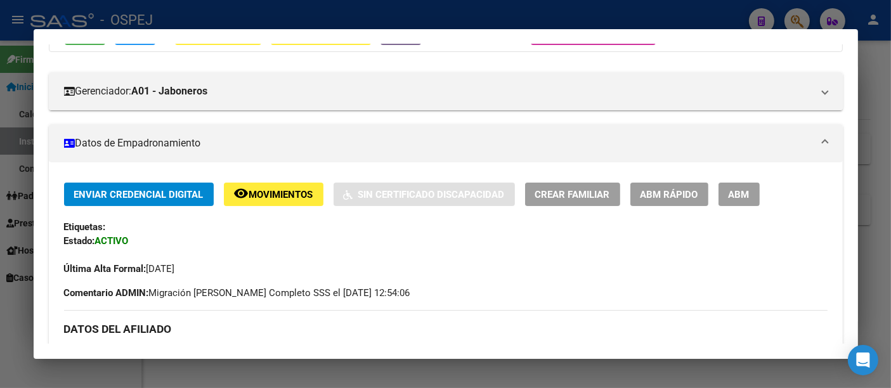
click at [400, 16] on div at bounding box center [445, 194] width 891 height 388
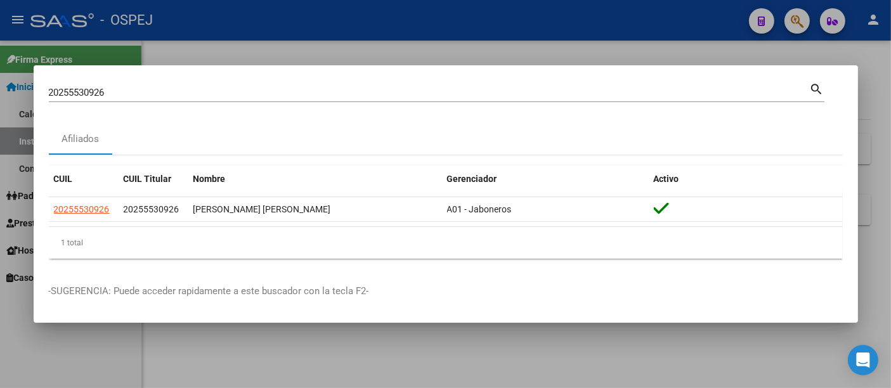
click at [333, 53] on div at bounding box center [445, 194] width 891 height 388
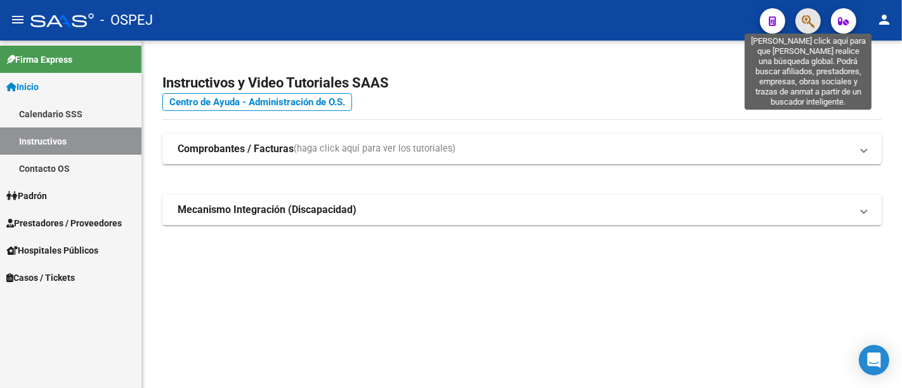
click at [809, 18] on icon "button" at bounding box center [808, 21] width 13 height 15
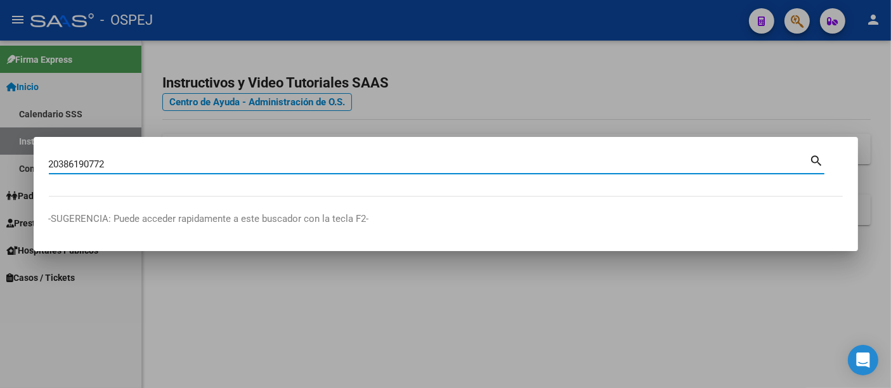
type input "20386190772"
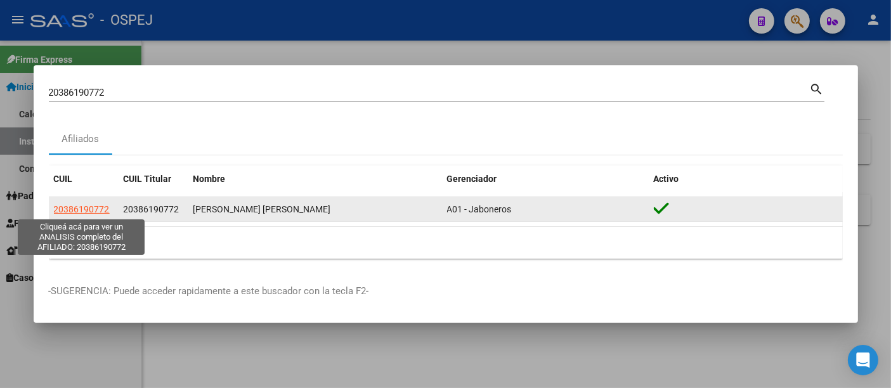
click at [71, 209] on span "20386190772" at bounding box center [82, 209] width 56 height 10
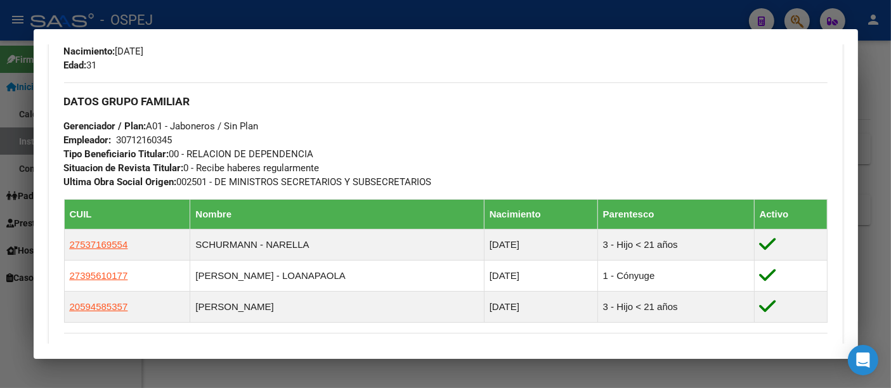
scroll to position [563, 0]
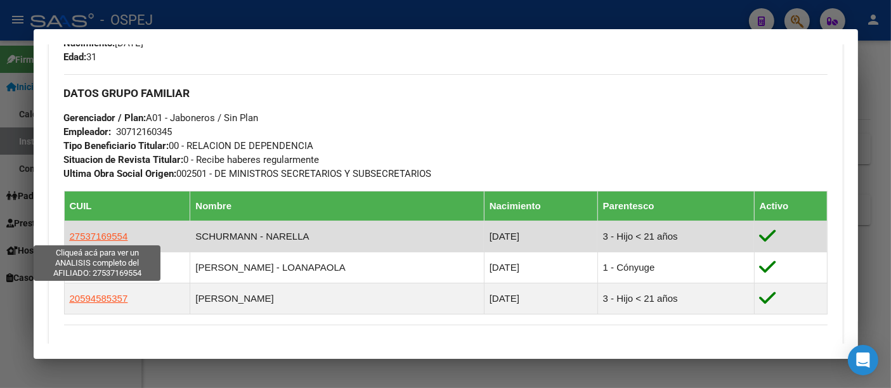
click at [107, 233] on span "27537169554" at bounding box center [99, 236] width 58 height 11
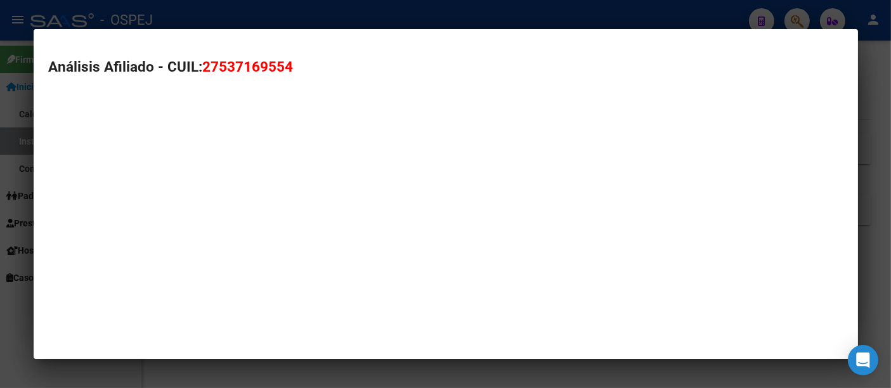
type textarea "27537169554"
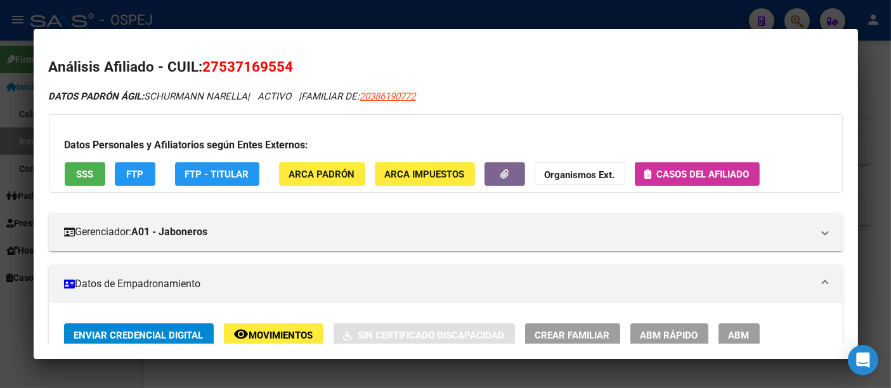
click at [707, 169] on span "Casos del afiliado" at bounding box center [703, 174] width 93 height 11
